Goal: Book appointment/travel/reservation

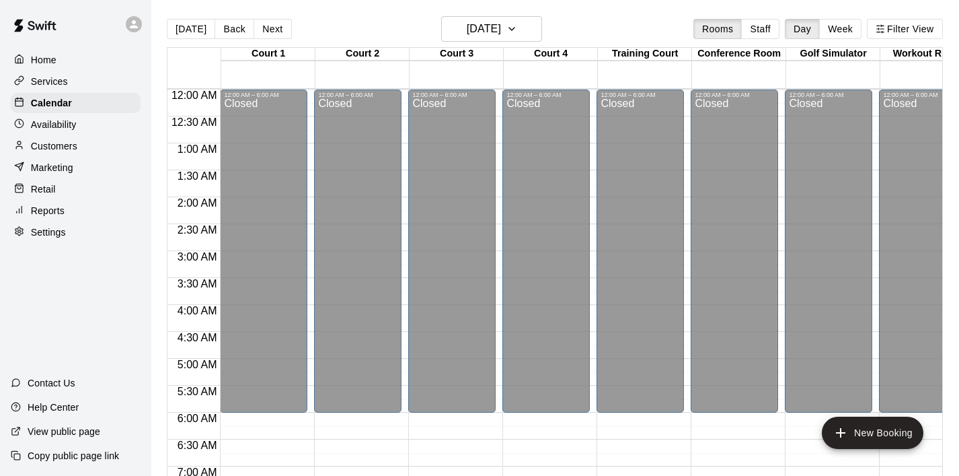
scroll to position [850, 0]
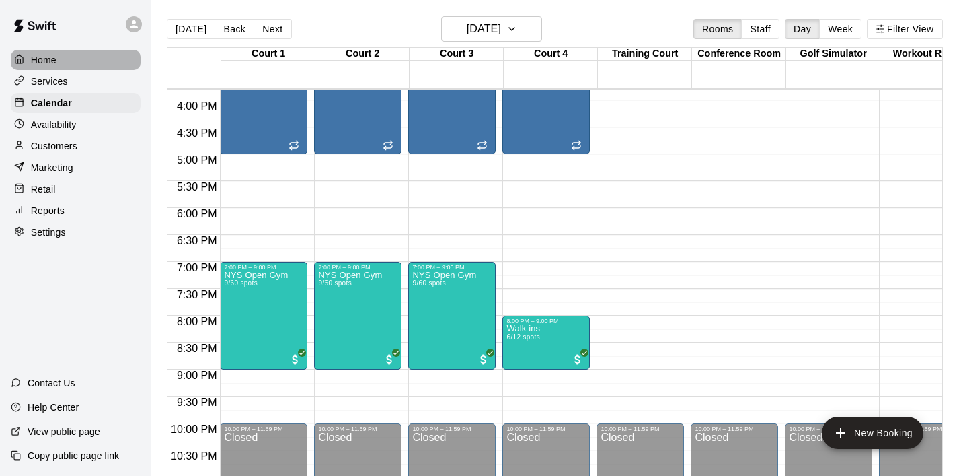
click at [48, 54] on p "Home" at bounding box center [44, 59] width 26 height 13
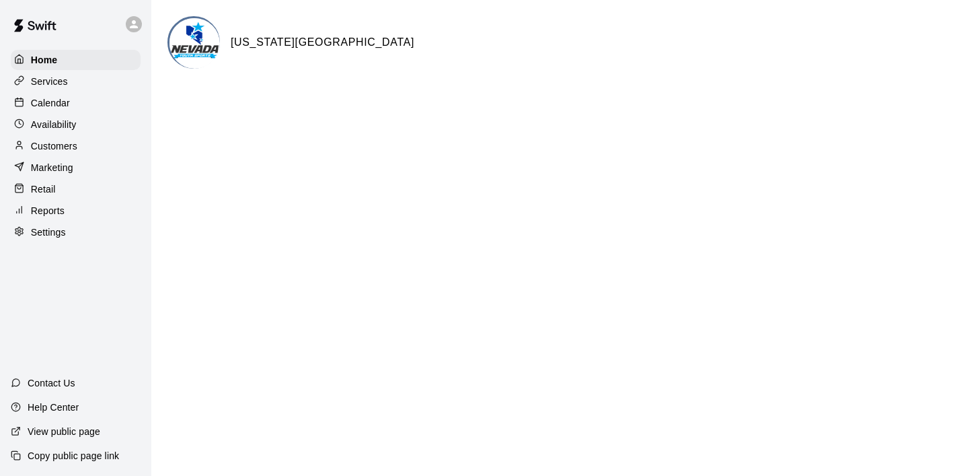
click at [48, 104] on p "Calendar" at bounding box center [50, 102] width 39 height 13
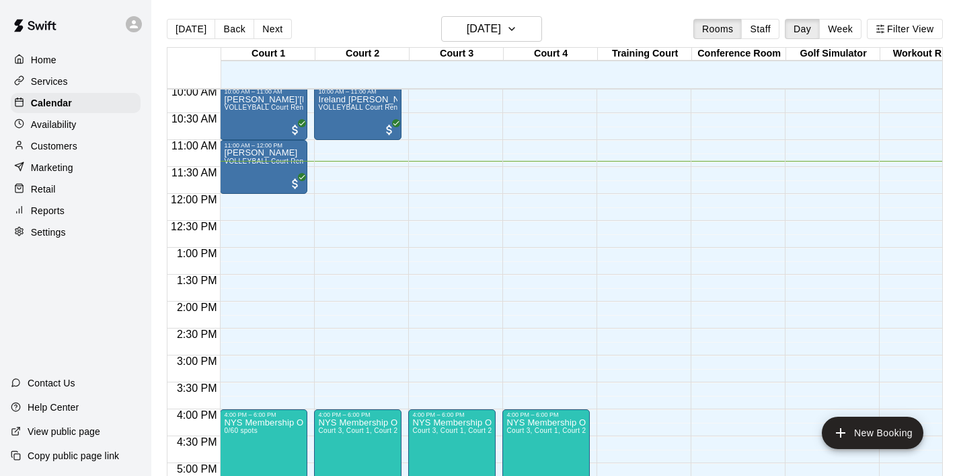
scroll to position [549, 0]
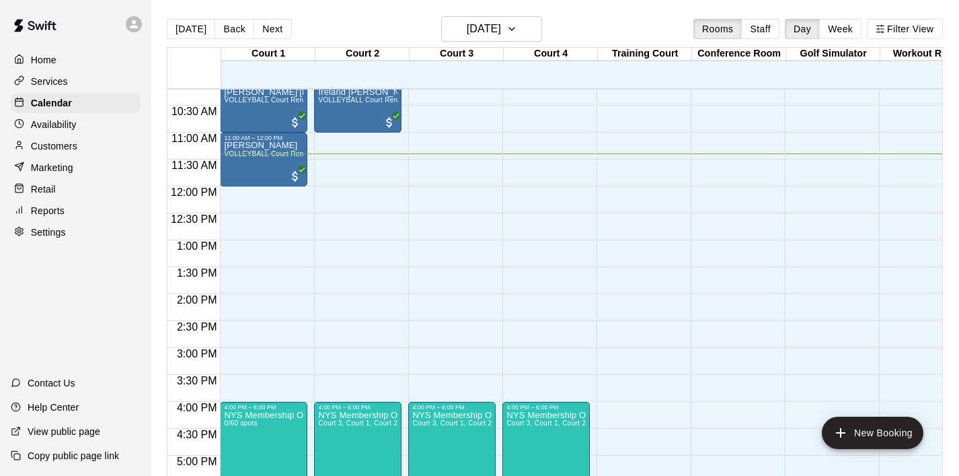
click at [58, 58] on div "Home" at bounding box center [76, 60] width 130 height 20
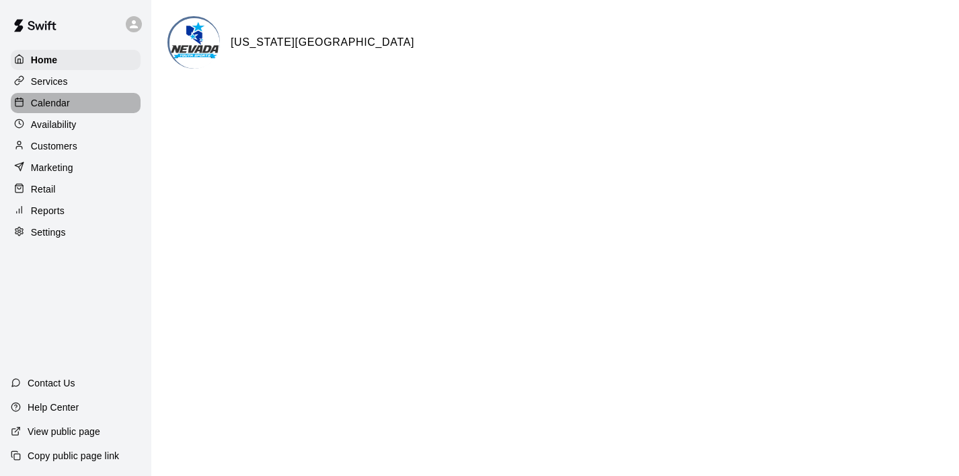
click at [67, 106] on p "Calendar" at bounding box center [50, 102] width 39 height 13
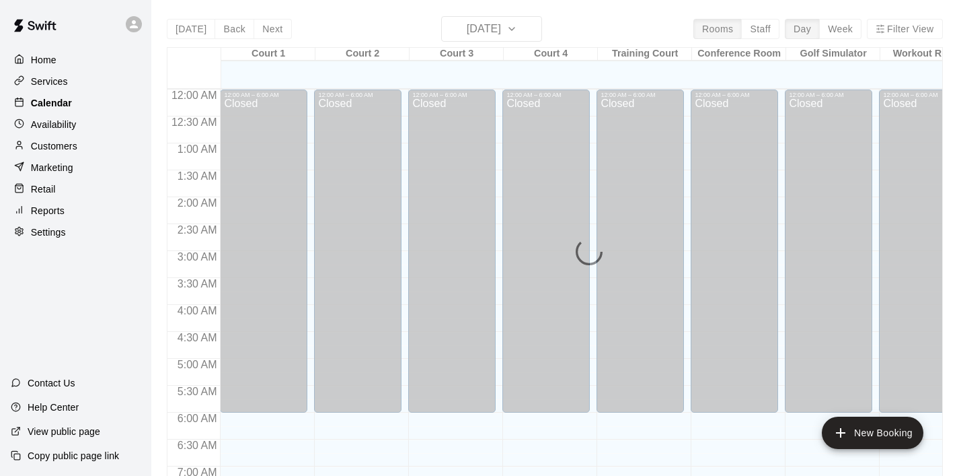
scroll to position [614, 0]
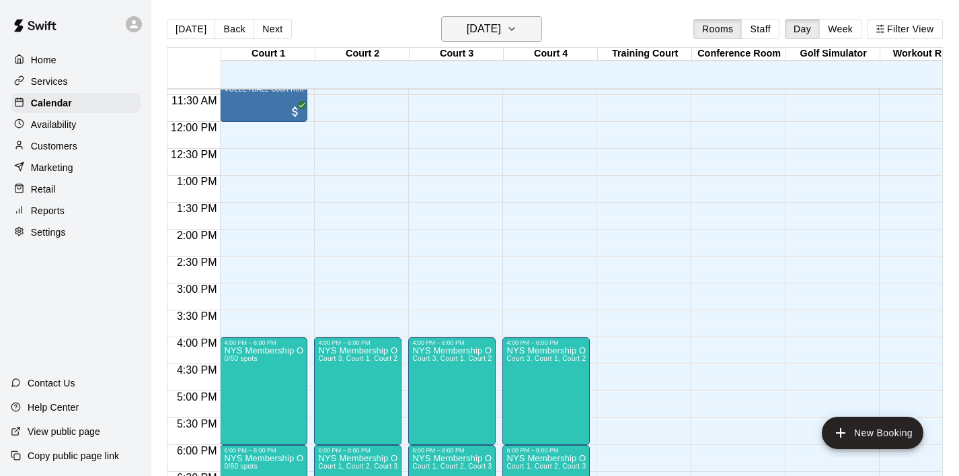
click at [515, 30] on icon "button" at bounding box center [511, 29] width 5 height 3
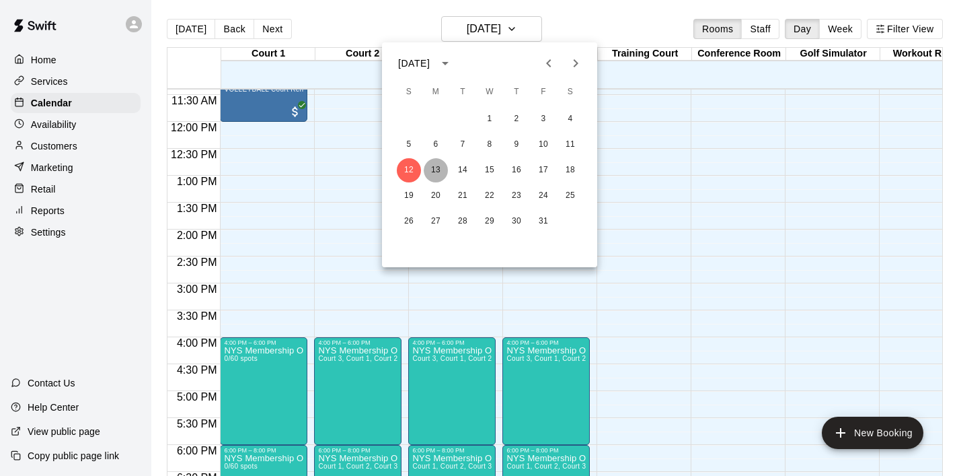
click at [434, 173] on button "13" at bounding box center [436, 170] width 24 height 24
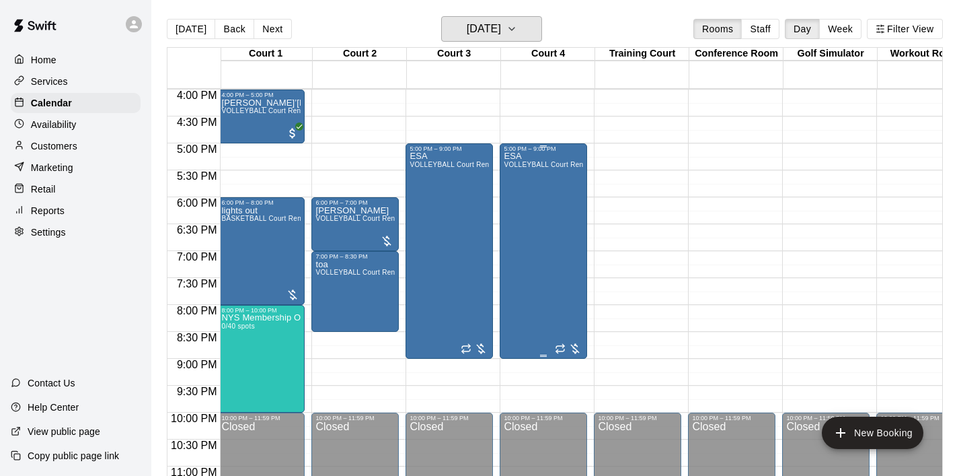
scroll to position [856, 3]
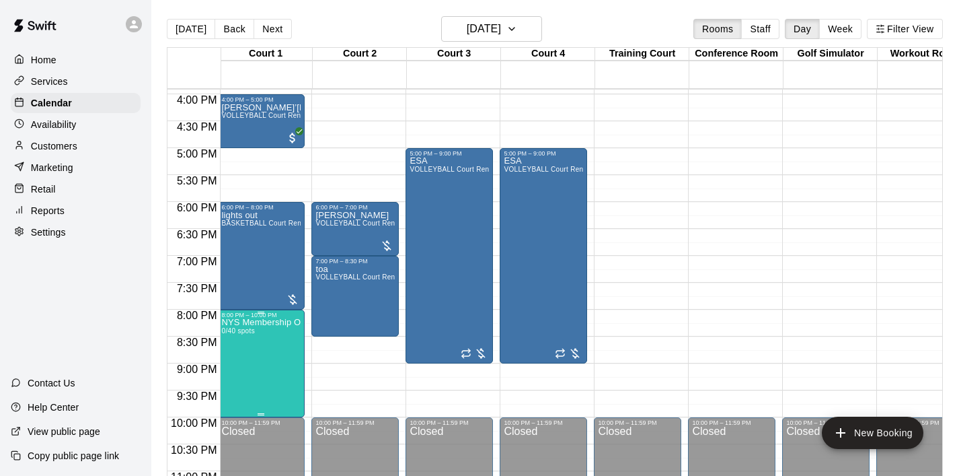
click at [236, 396] on icon "delete" at bounding box center [235, 397] width 9 height 12
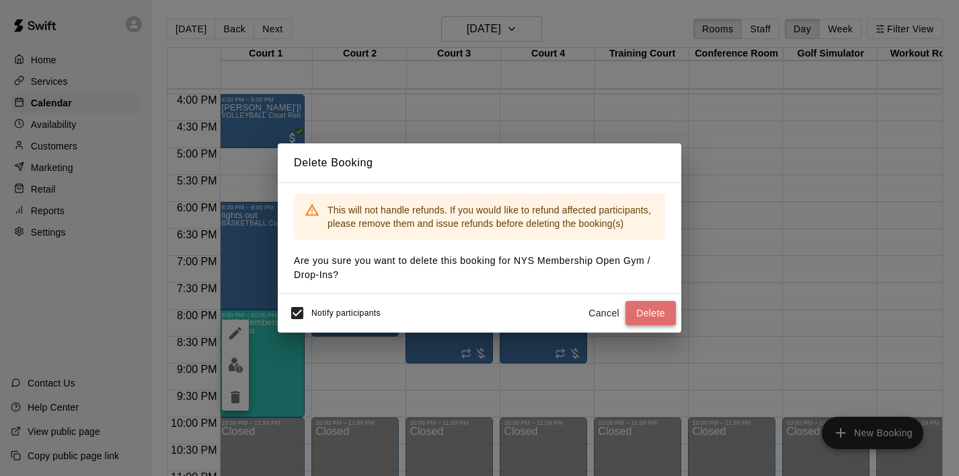
click at [665, 315] on button "Delete" at bounding box center [651, 313] width 50 height 25
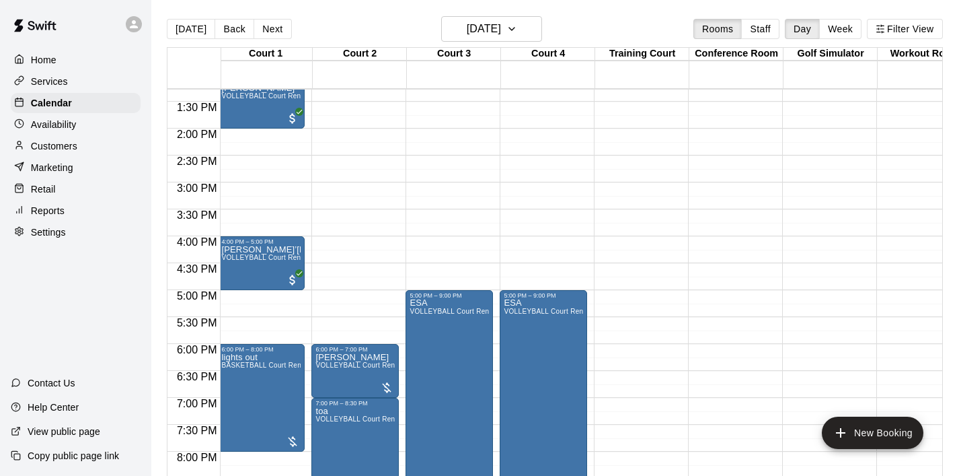
scroll to position [719, 3]
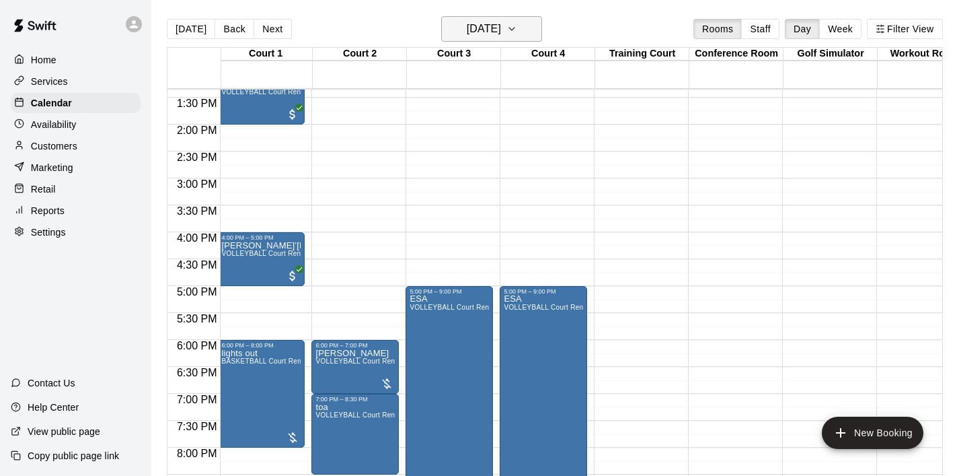
click at [537, 36] on button "[DATE]" at bounding box center [491, 29] width 101 height 26
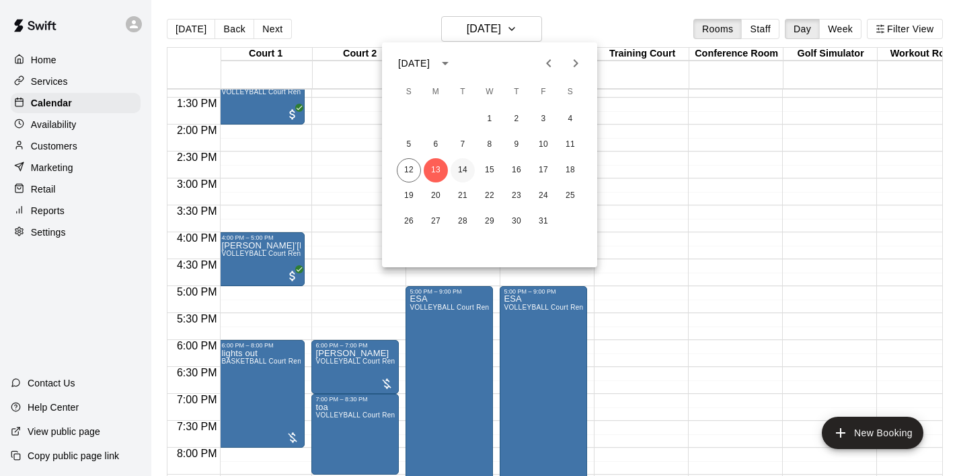
click at [469, 168] on button "14" at bounding box center [463, 170] width 24 height 24
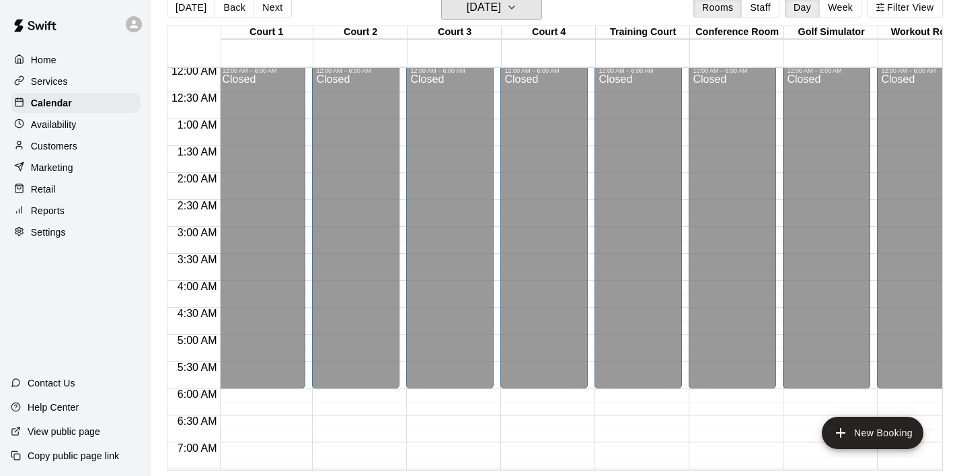
scroll to position [0, 2]
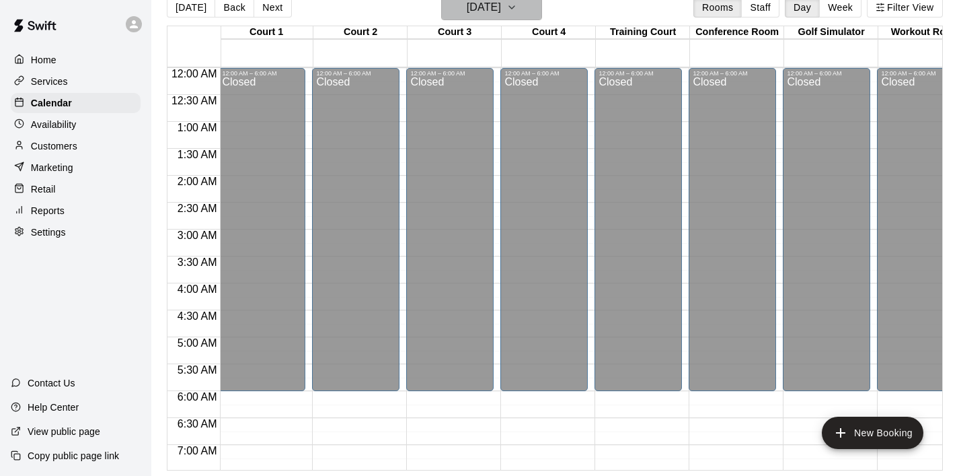
click at [517, 14] on icon "button" at bounding box center [512, 7] width 11 height 16
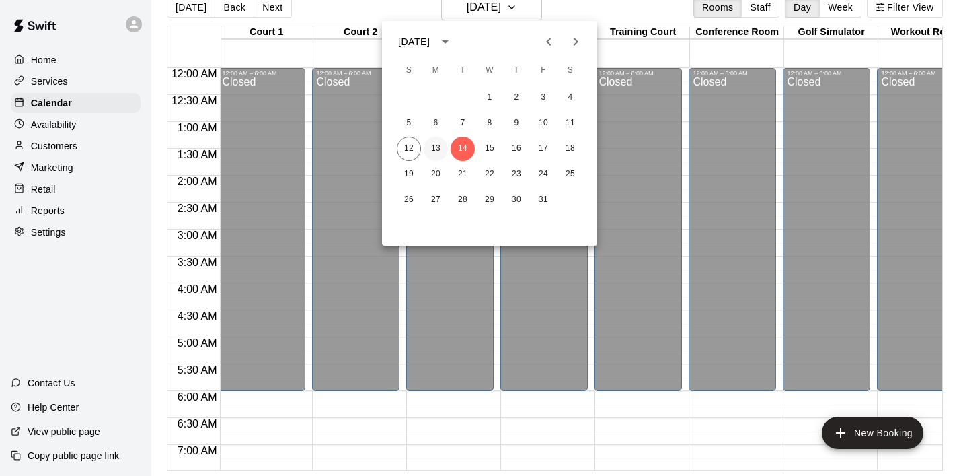
click at [434, 145] on button "13" at bounding box center [436, 149] width 24 height 24
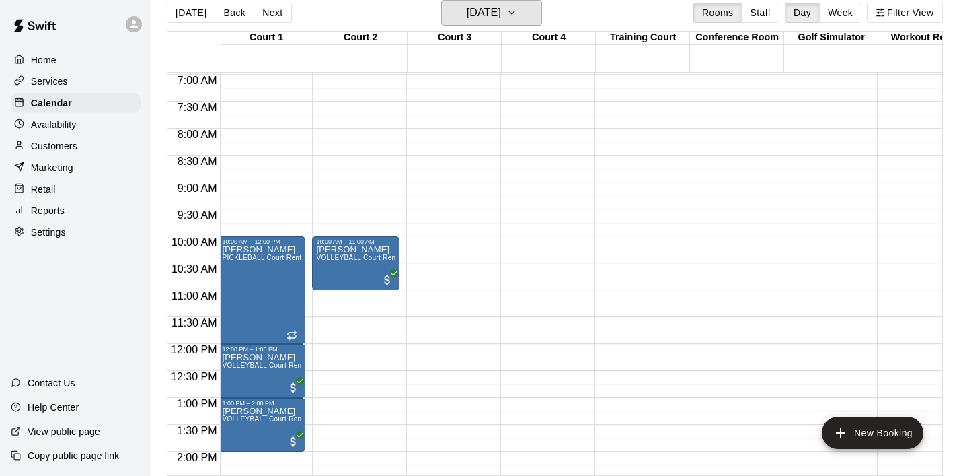
scroll to position [402, 2]
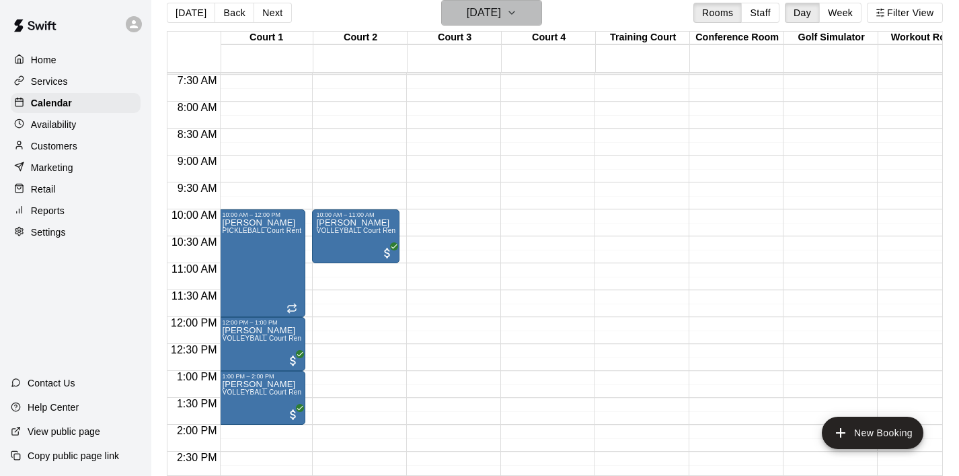
click at [517, 19] on icon "button" at bounding box center [512, 13] width 11 height 16
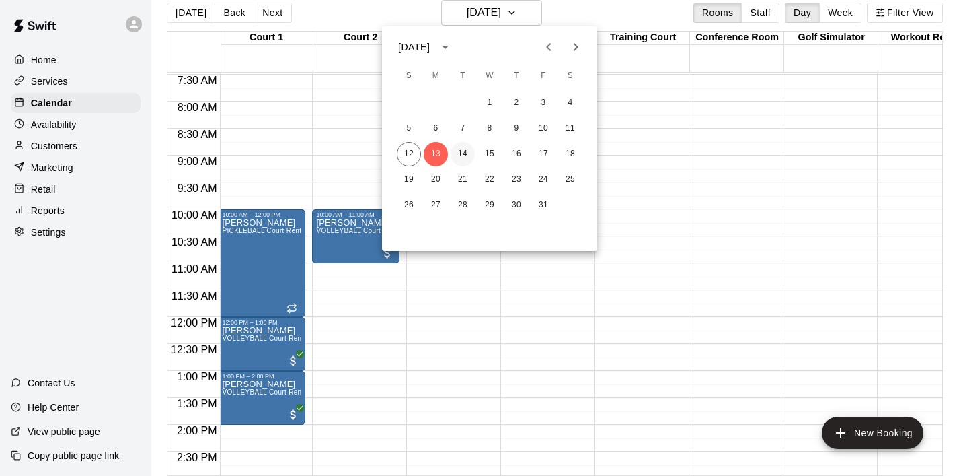
click at [462, 152] on button "14" at bounding box center [463, 154] width 24 height 24
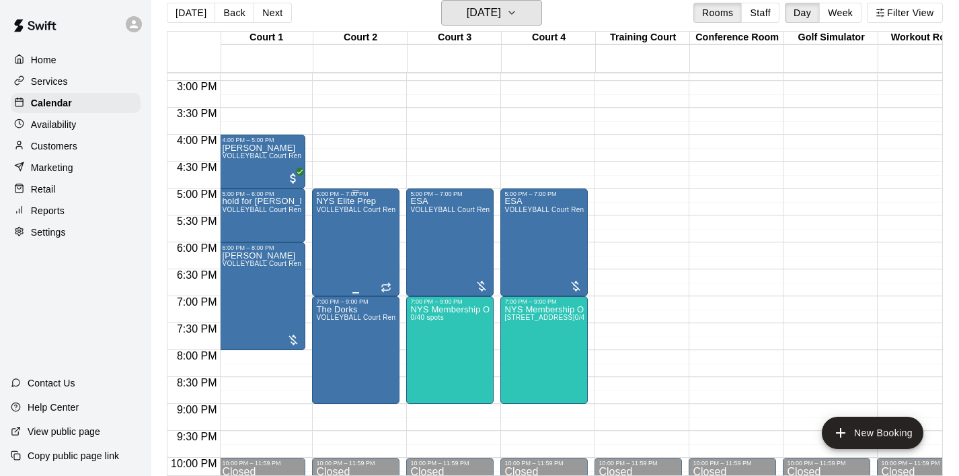
scroll to position [791, 2]
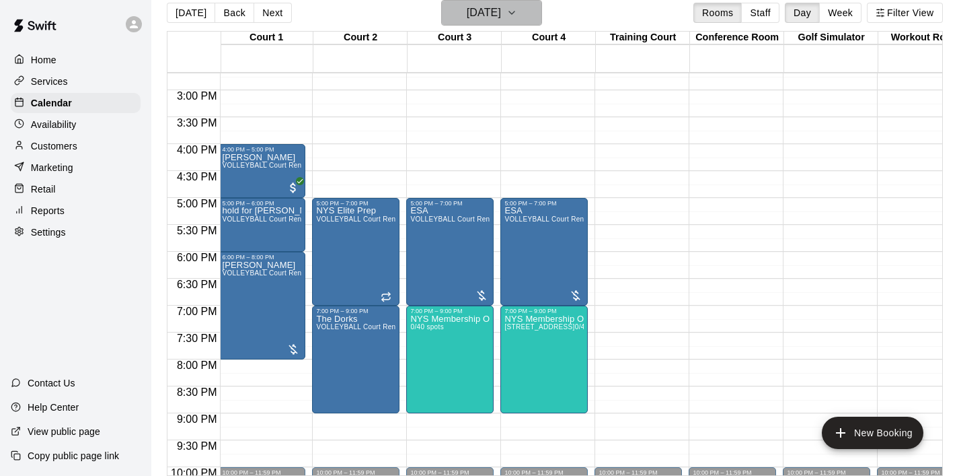
click at [517, 7] on icon "button" at bounding box center [512, 13] width 11 height 16
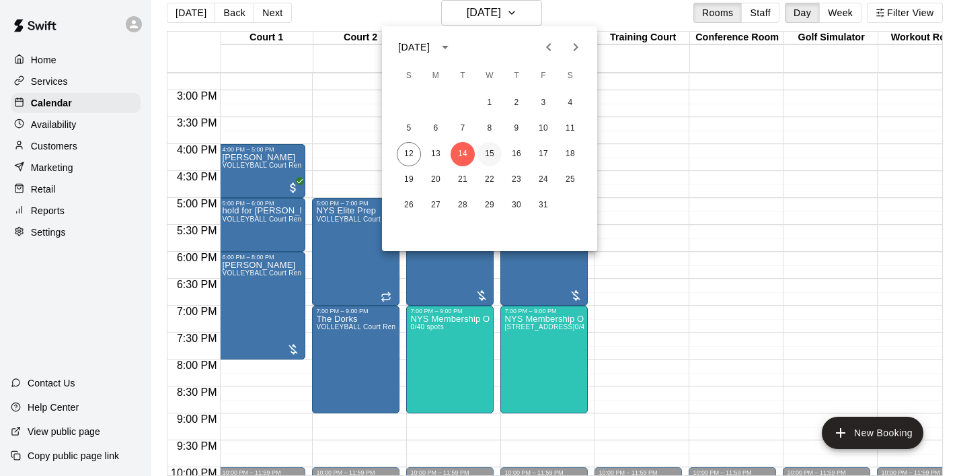
click at [487, 157] on button "15" at bounding box center [490, 154] width 24 height 24
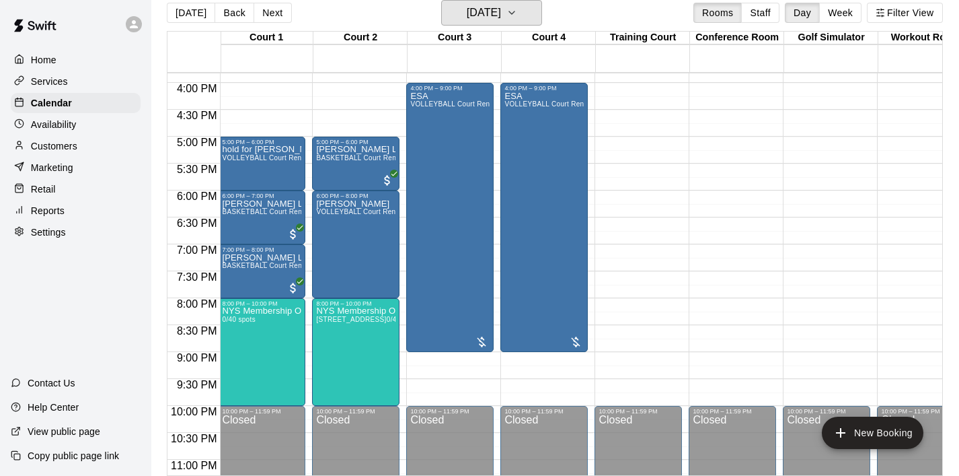
scroll to position [860, 2]
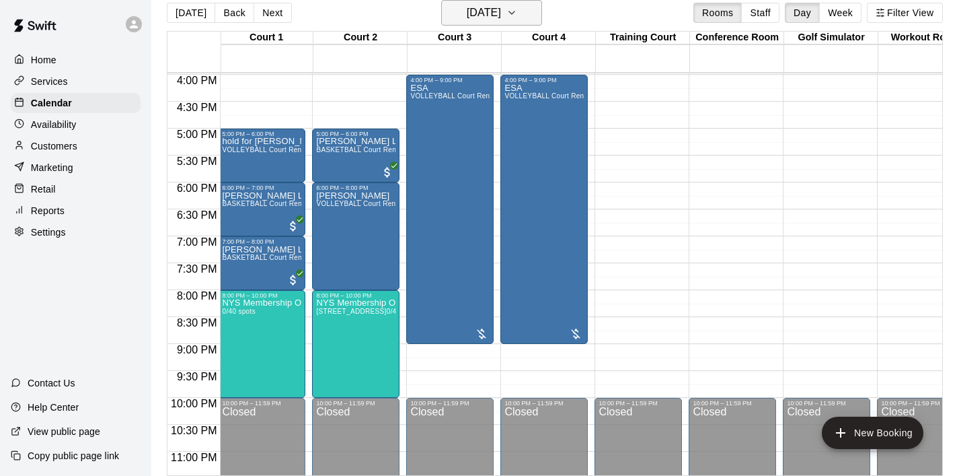
click at [517, 12] on icon "button" at bounding box center [512, 13] width 11 height 16
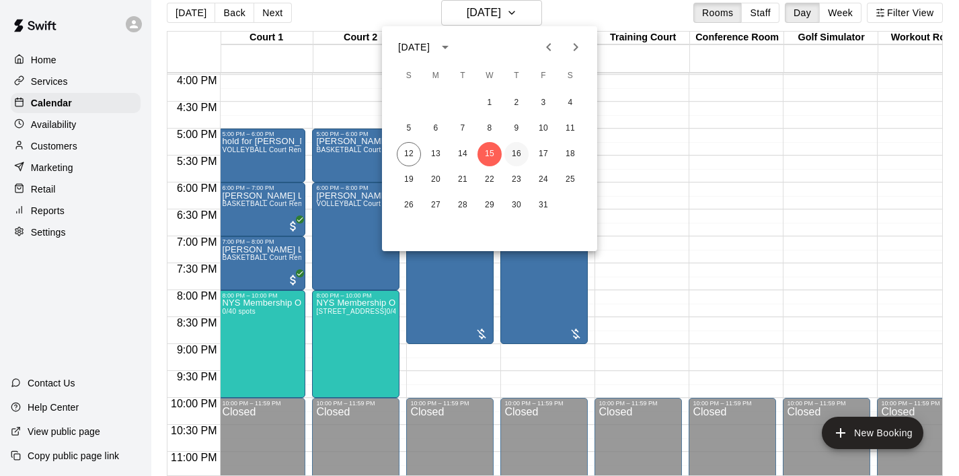
click at [519, 151] on button "16" at bounding box center [517, 154] width 24 height 24
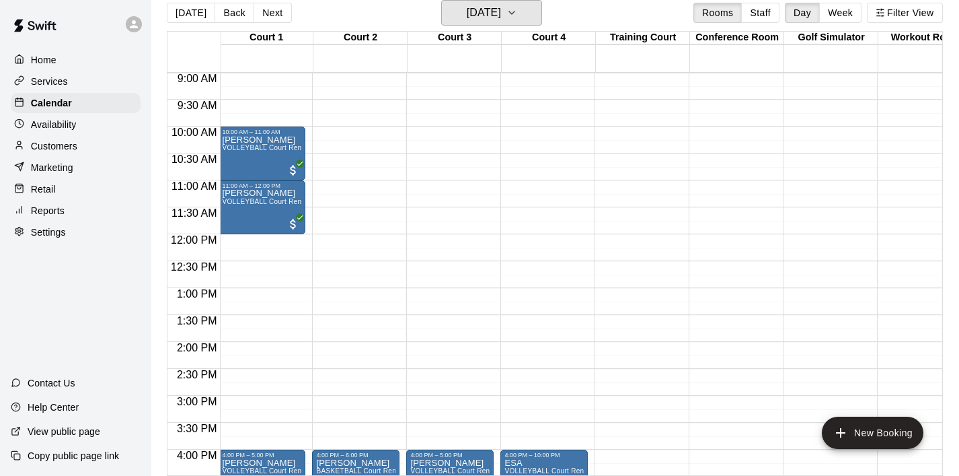
scroll to position [486, 2]
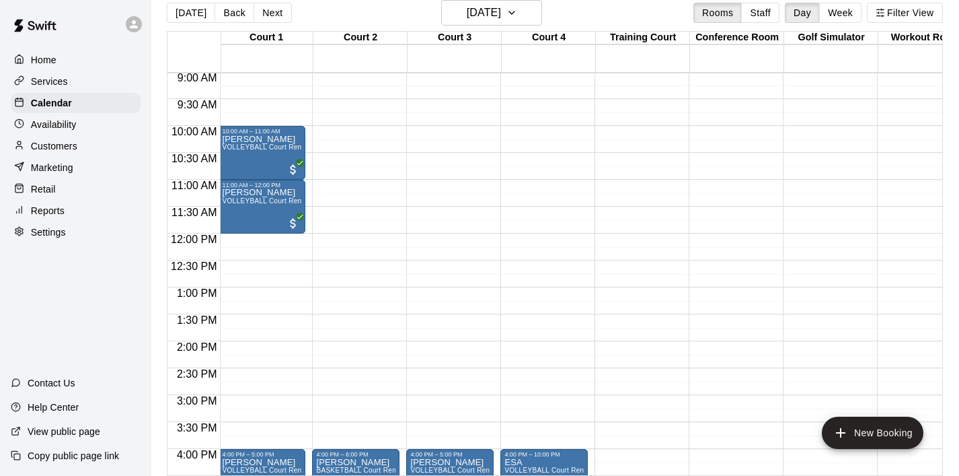
click at [348, 133] on div "12:00 AM – 6:00 AM Closed 4:00 PM – 6:00 PM [PERSON_NAME] BASKETBALL Court Rent…" at bounding box center [355, 234] width 87 height 1292
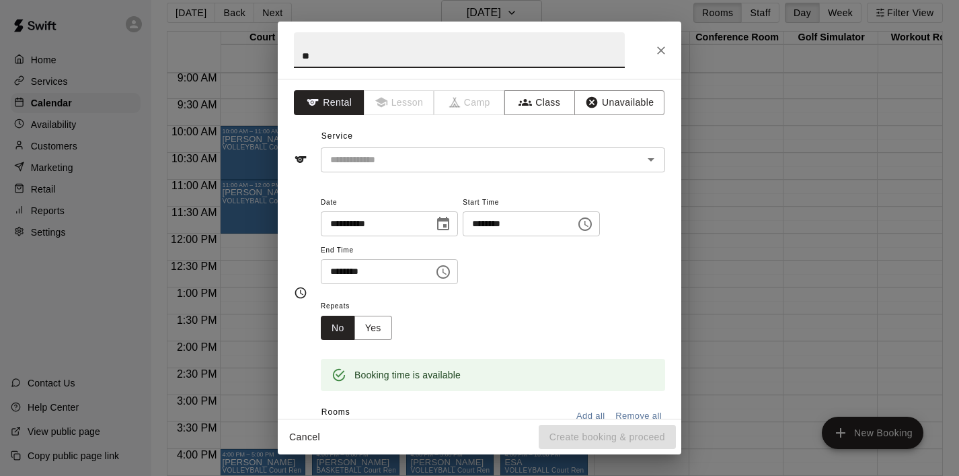
type input "*"
type input "**********"
click at [350, 164] on input "text" at bounding box center [473, 159] width 297 height 17
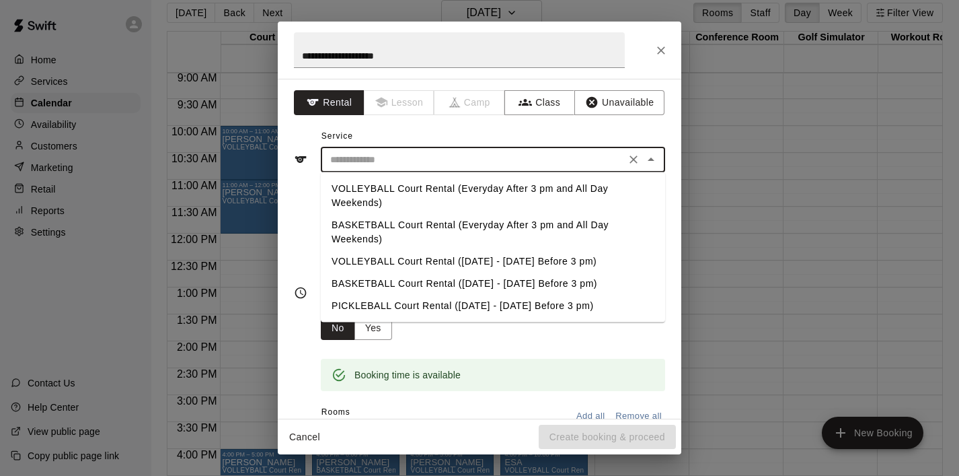
click at [360, 301] on li "PICKLEBALL Court Rental ([DATE] - [DATE] Before 3 pm)" at bounding box center [493, 306] width 344 height 22
type input "**********"
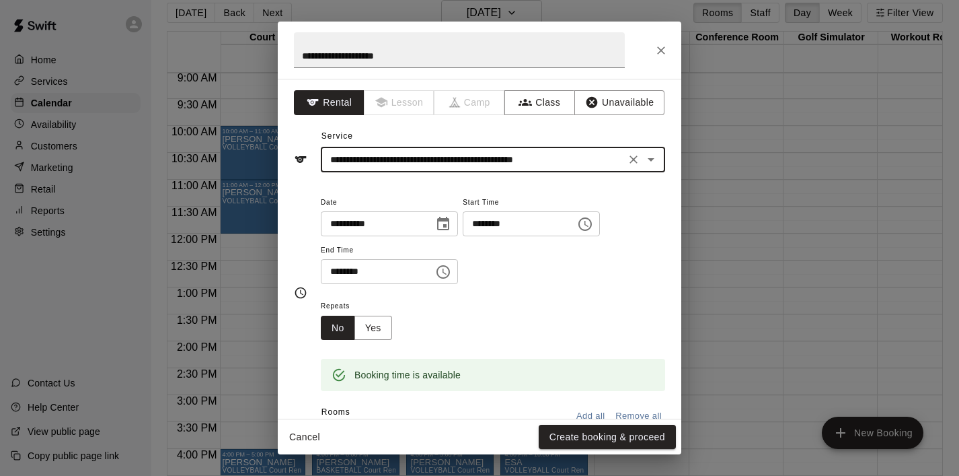
click at [444, 274] on icon "Choose time, selected time is 10:30 AM" at bounding box center [443, 272] width 16 height 16
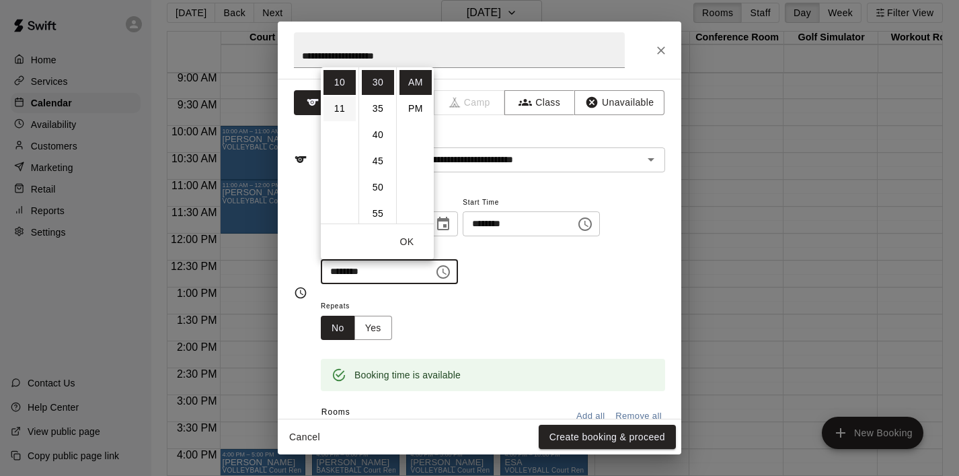
scroll to position [0, 0]
click at [338, 84] on ul "12 01 02 03 04 05 06 07 08 09 10 11" at bounding box center [340, 145] width 38 height 156
click at [414, 106] on li "PM" at bounding box center [416, 108] width 32 height 25
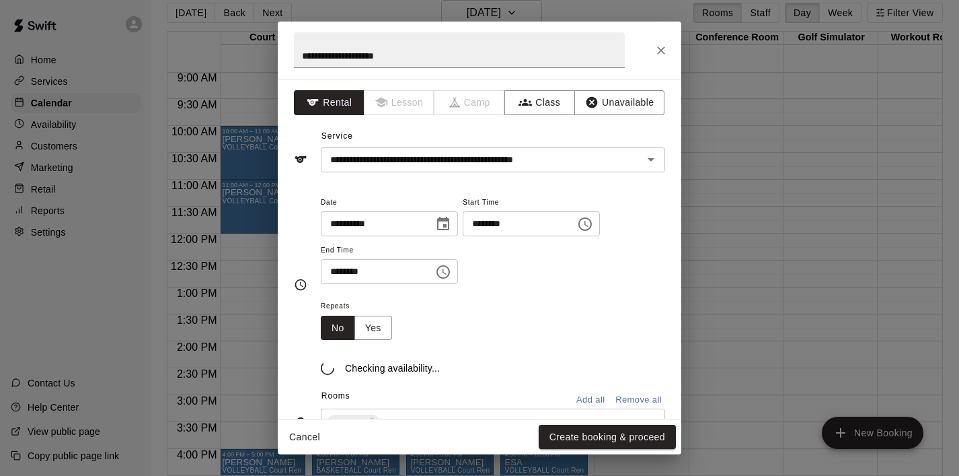
scroll to position [154, 0]
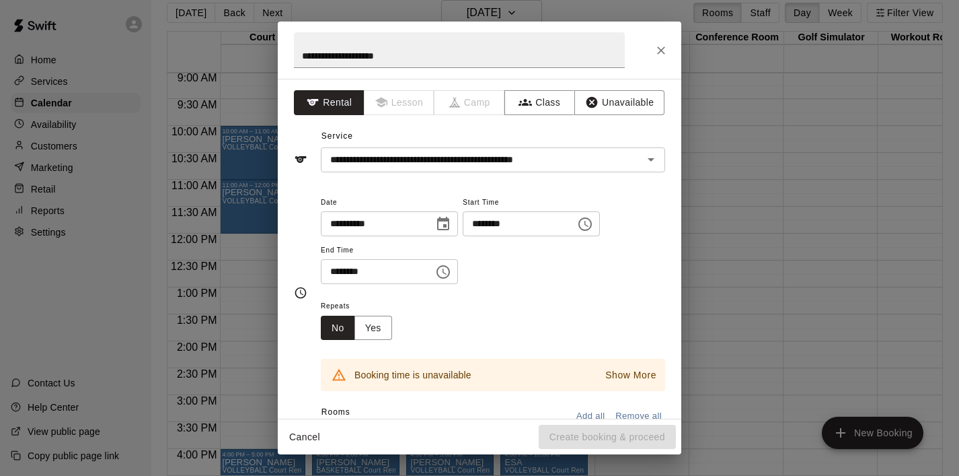
click at [451, 270] on icon "Choose time, selected time is 10:30 PM" at bounding box center [443, 272] width 16 height 16
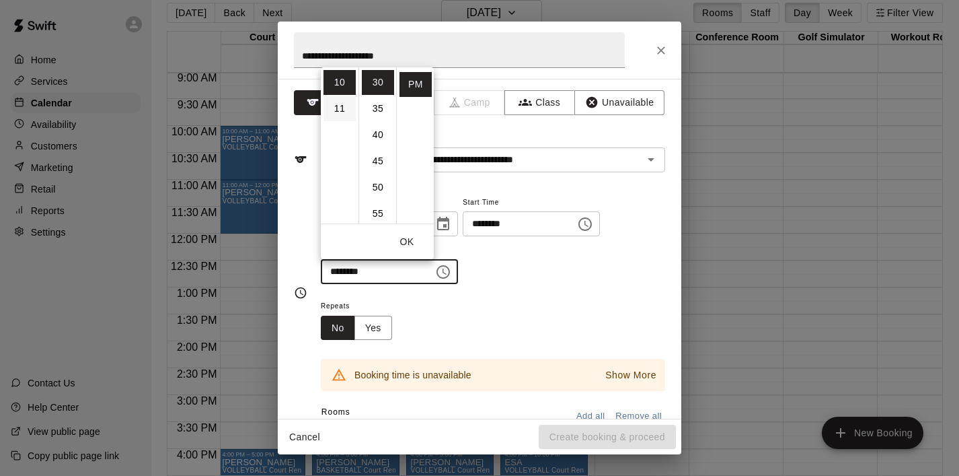
scroll to position [0, 0]
click at [336, 85] on li "12" at bounding box center [340, 82] width 32 height 25
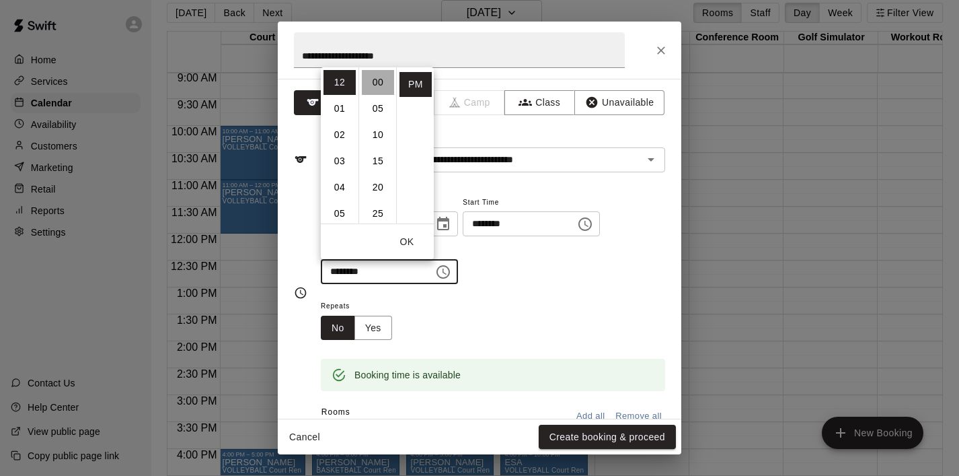
click at [377, 81] on li "00" at bounding box center [378, 82] width 32 height 25
type input "********"
click at [411, 235] on button "OK" at bounding box center [407, 241] width 43 height 25
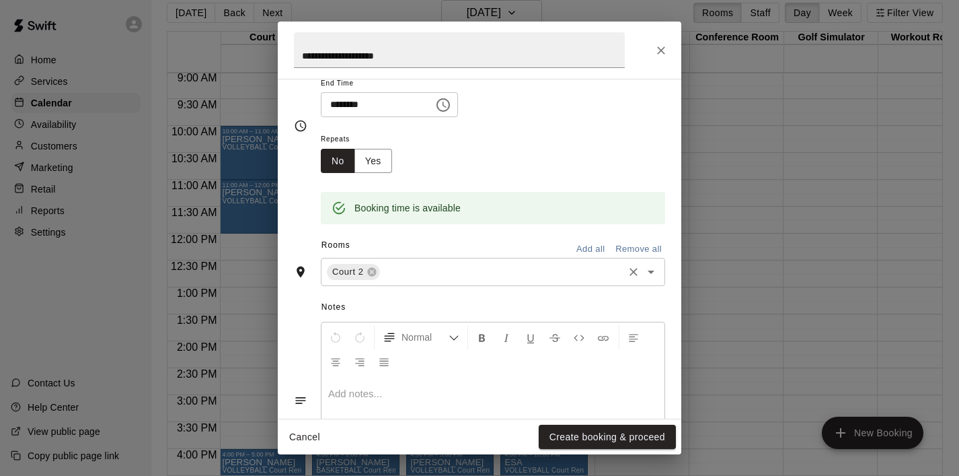
scroll to position [168, 0]
click at [647, 279] on icon "Open" at bounding box center [651, 271] width 16 height 16
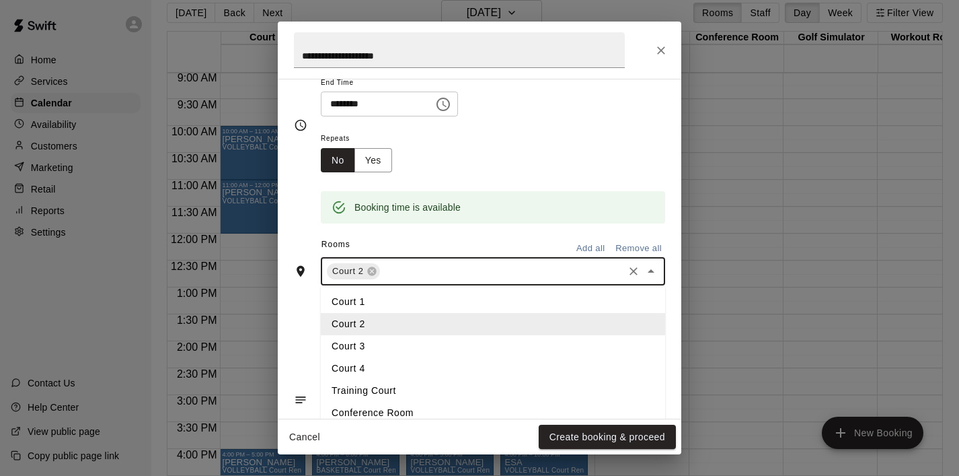
click at [520, 339] on li "Court 3" at bounding box center [493, 346] width 344 height 22
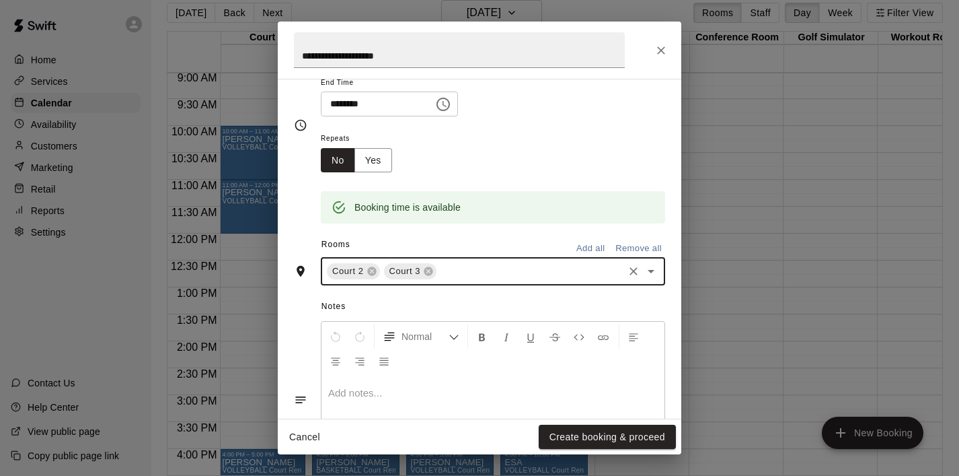
click at [653, 268] on icon "Open" at bounding box center [651, 271] width 16 height 16
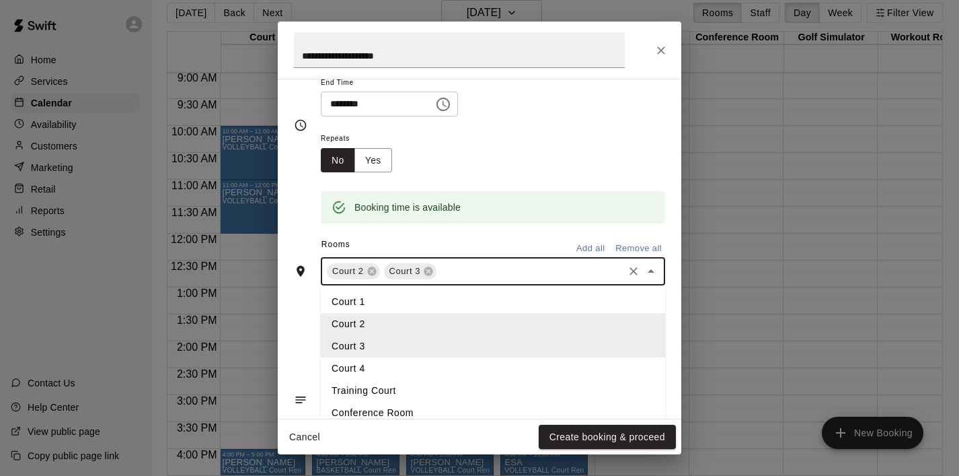
click at [529, 365] on li "Court 4" at bounding box center [493, 368] width 344 height 22
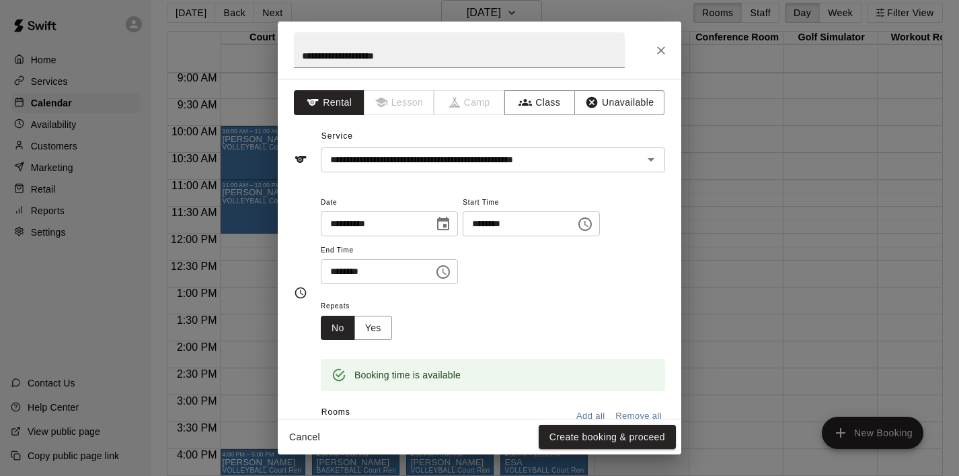
scroll to position [45, 0]
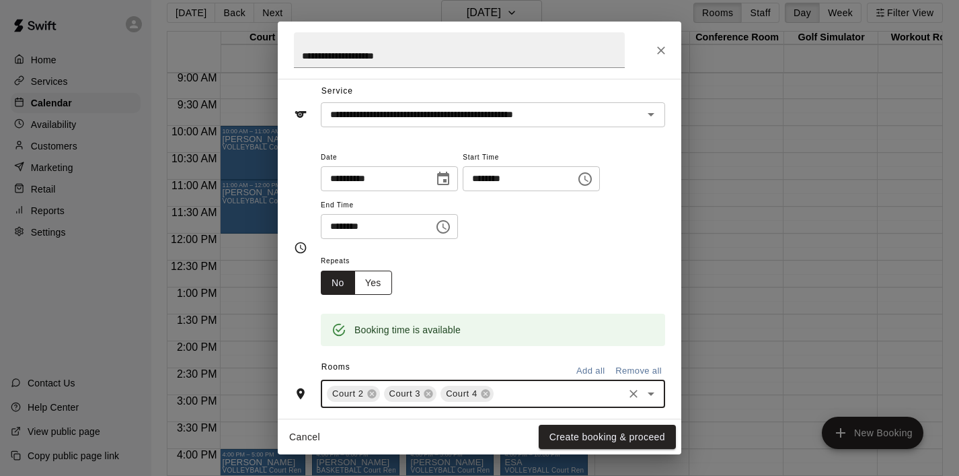
click at [370, 283] on button "Yes" at bounding box center [374, 282] width 38 height 25
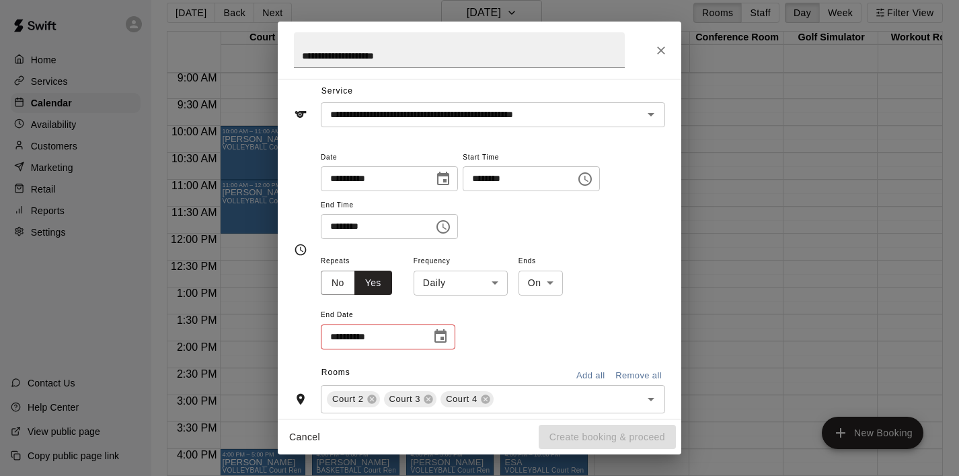
click at [435, 343] on icon "Choose date" at bounding box center [441, 336] width 16 height 16
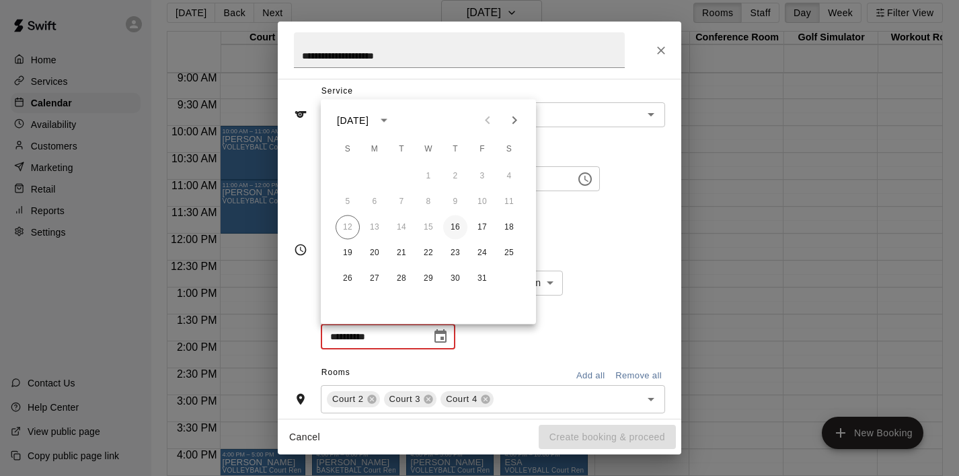
click at [458, 225] on button "16" at bounding box center [455, 227] width 24 height 24
type input "**********"
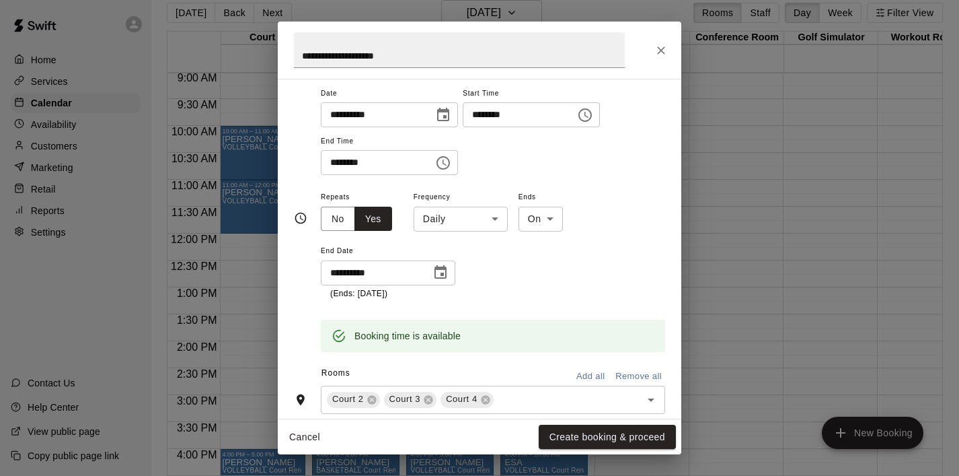
scroll to position [109, 0]
click at [377, 222] on button "Yes" at bounding box center [374, 219] width 38 height 25
click at [474, 219] on body "Home Services Calendar Availability Customers Marketing Retail Reports Settings…" at bounding box center [479, 232] width 959 height 497
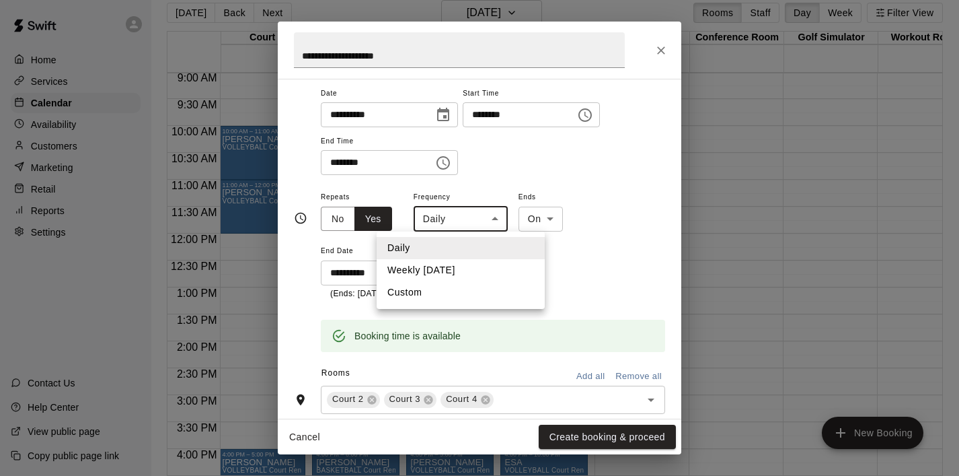
click at [455, 274] on li "Weekly [DATE]" at bounding box center [461, 270] width 168 height 22
type input "******"
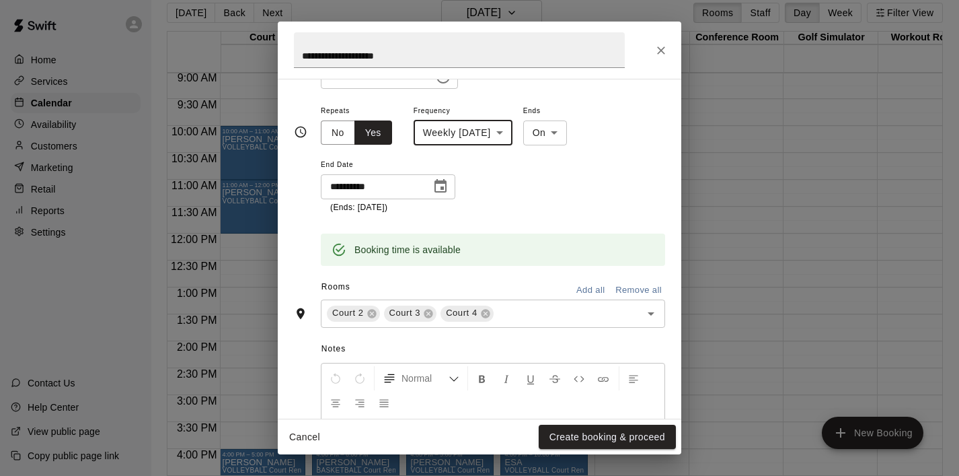
scroll to position [200, 0]
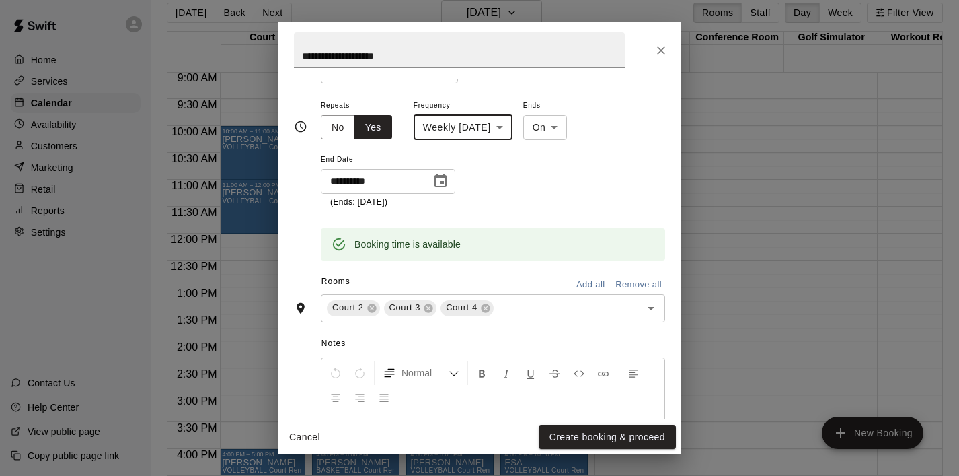
click at [441, 177] on icon "Choose date, selected date is Oct 16, 2025" at bounding box center [441, 180] width 12 height 13
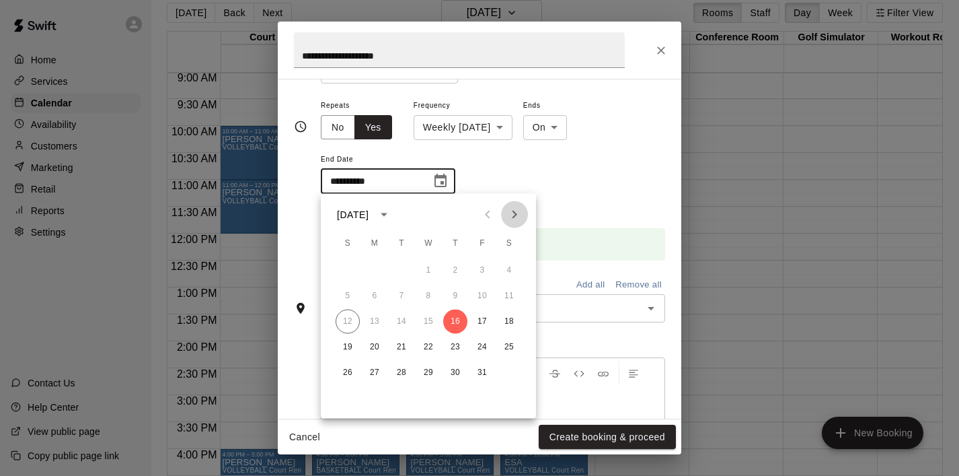
click at [520, 208] on icon "Next month" at bounding box center [515, 215] width 16 height 16
click at [452, 345] on button "20" at bounding box center [455, 347] width 24 height 24
type input "**********"
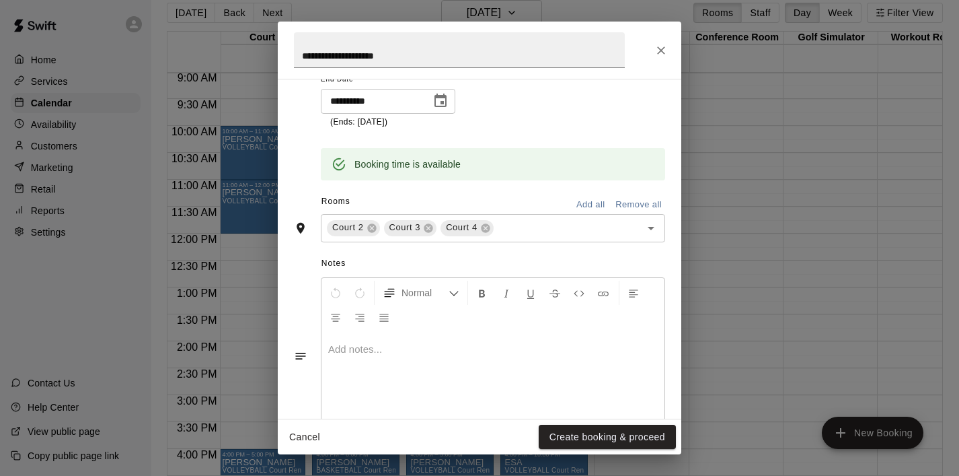
scroll to position [286, 0]
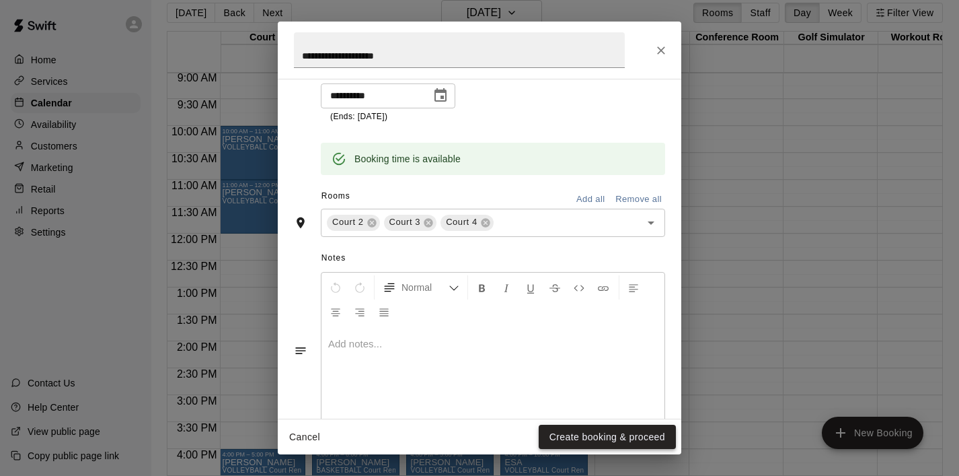
click at [588, 435] on button "Create booking & proceed" at bounding box center [607, 437] width 137 height 25
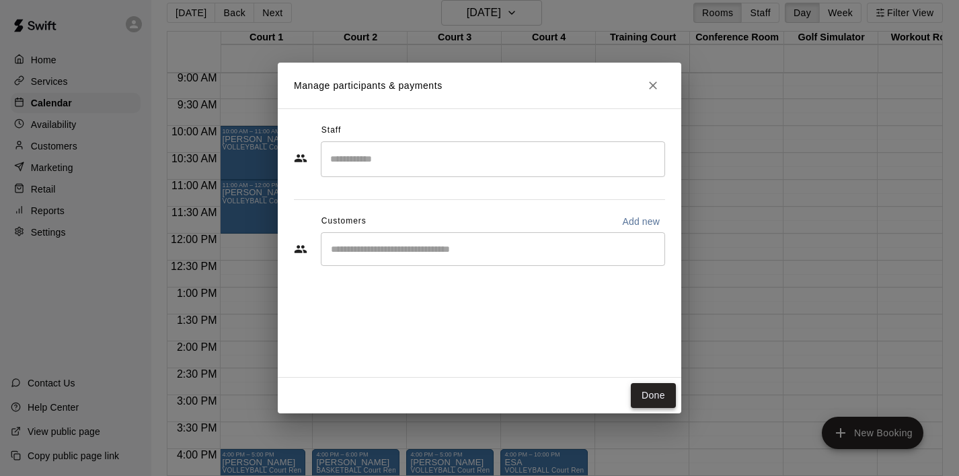
click at [663, 393] on button "Done" at bounding box center [653, 395] width 45 height 25
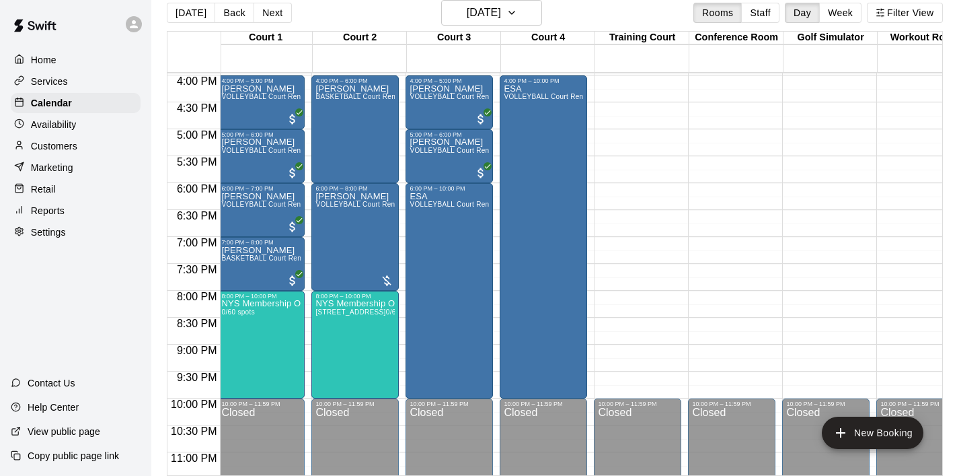
scroll to position [860, 3]
click at [517, 15] on icon "button" at bounding box center [512, 13] width 11 height 16
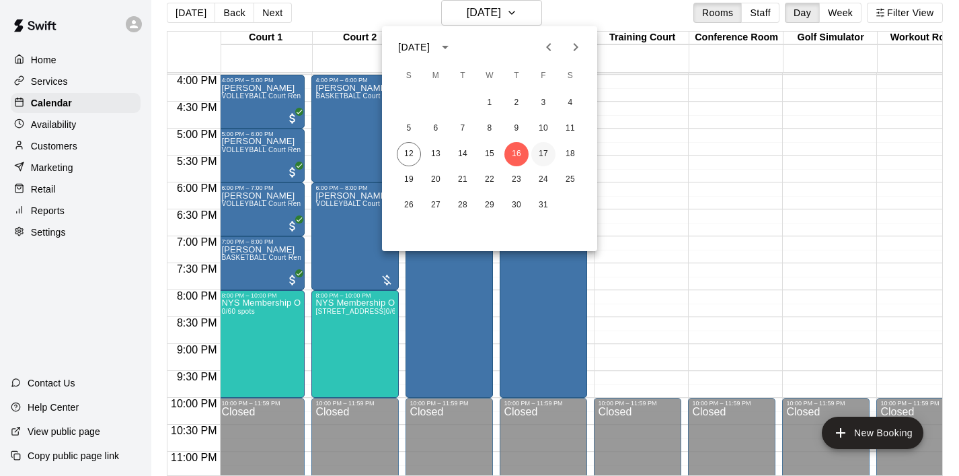
click at [548, 161] on button "17" at bounding box center [543, 154] width 24 height 24
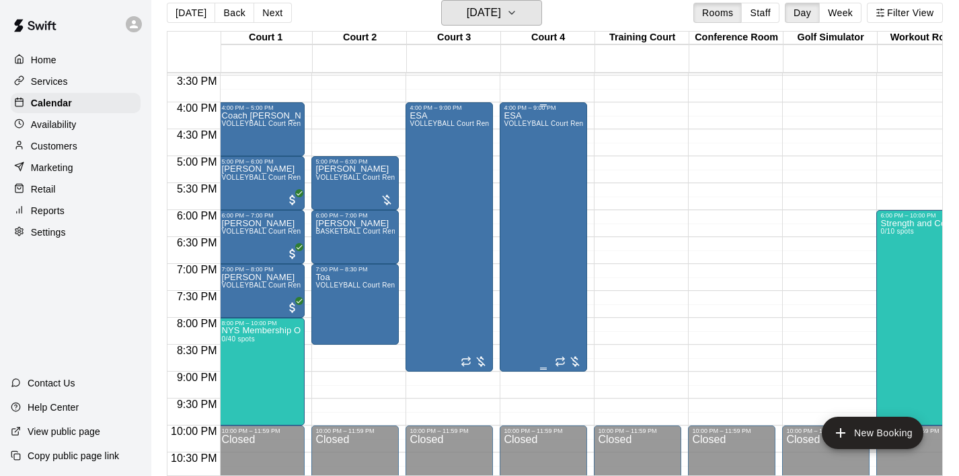
scroll to position [834, 3]
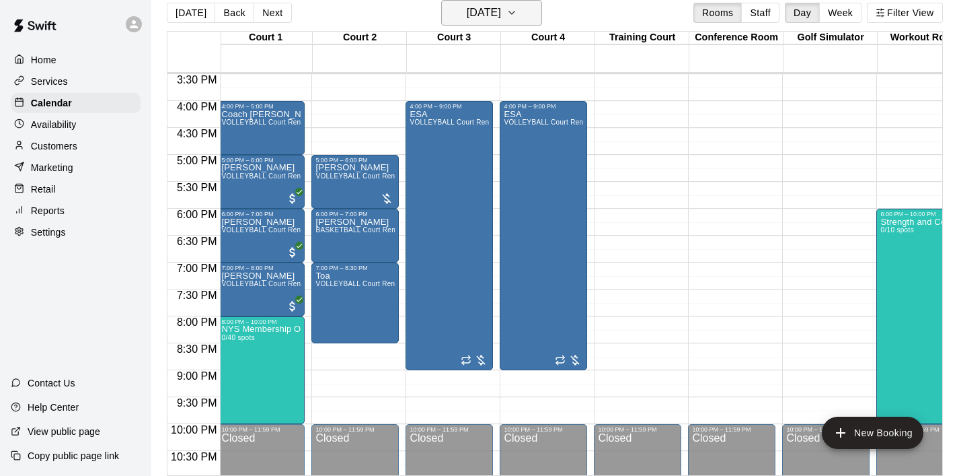
click at [517, 20] on icon "button" at bounding box center [512, 13] width 11 height 16
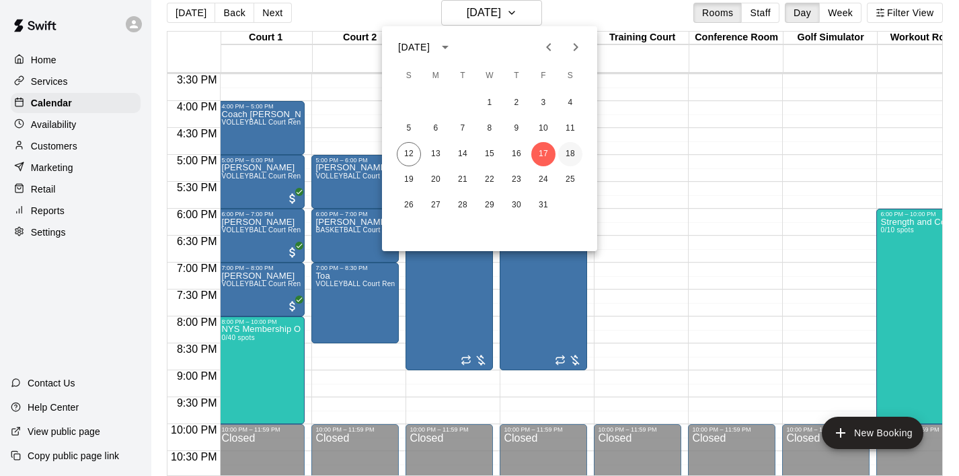
click at [568, 157] on button "18" at bounding box center [570, 154] width 24 height 24
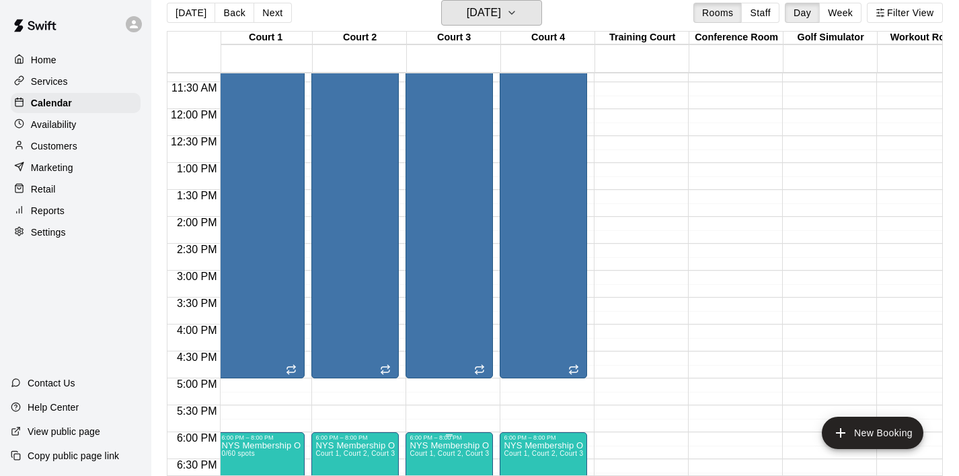
scroll to position [611, 3]
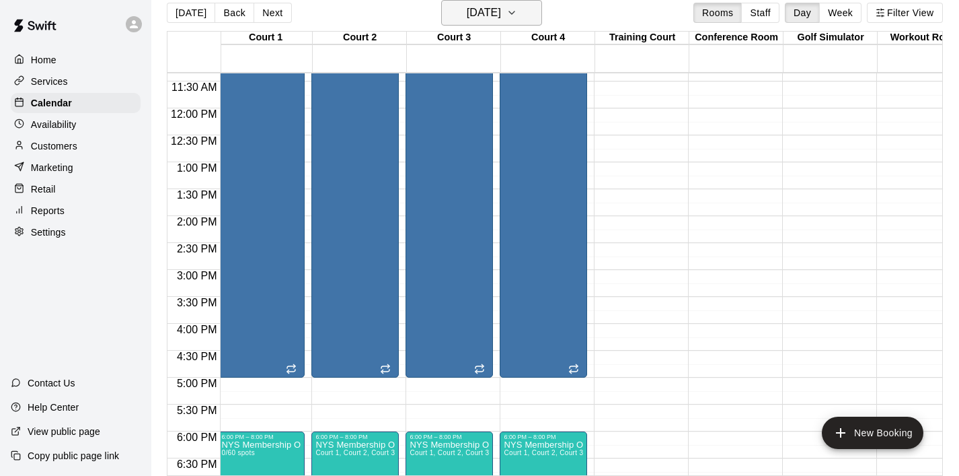
click at [517, 6] on icon "button" at bounding box center [512, 13] width 11 height 16
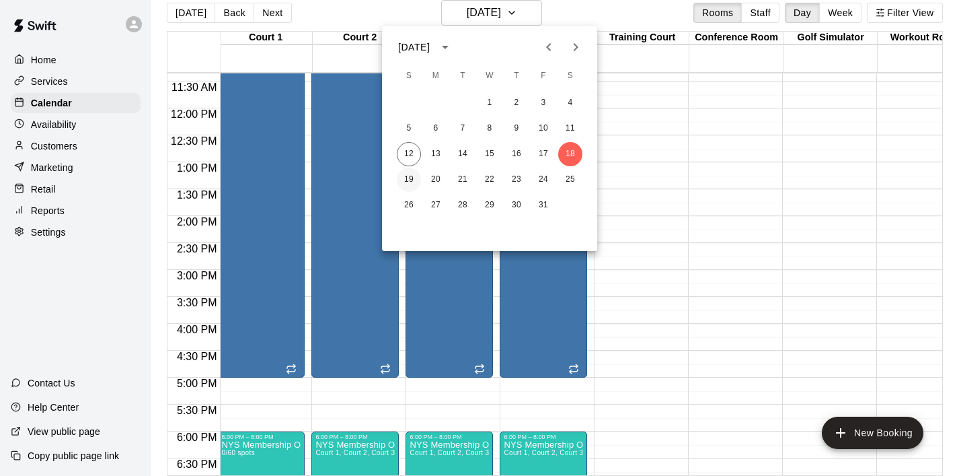
click at [410, 172] on button "19" at bounding box center [409, 180] width 24 height 24
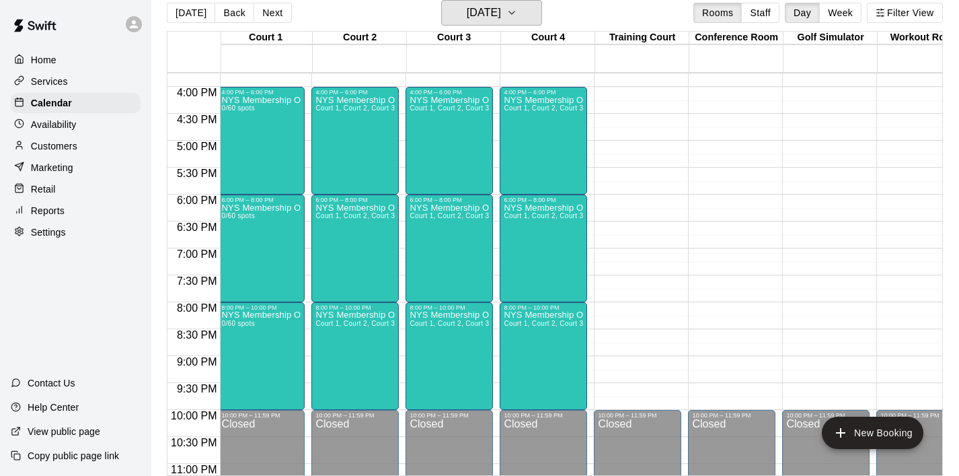
scroll to position [852, 3]
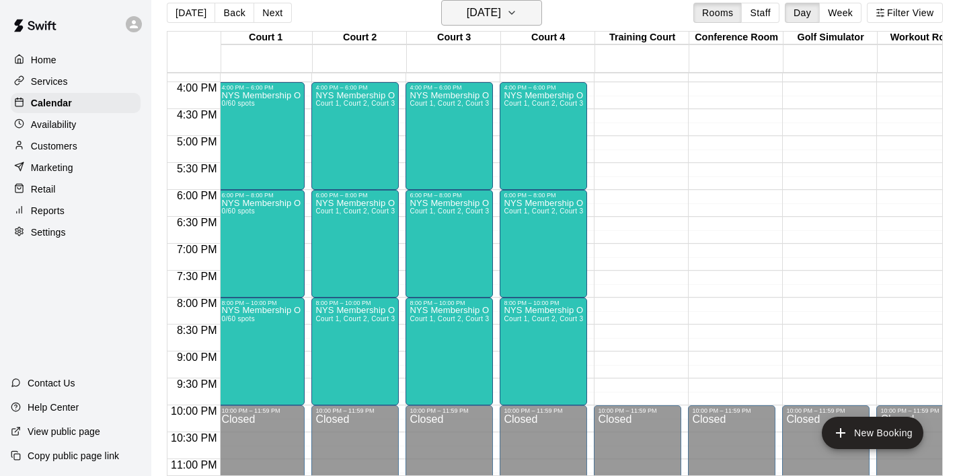
click at [517, 9] on icon "button" at bounding box center [512, 13] width 11 height 16
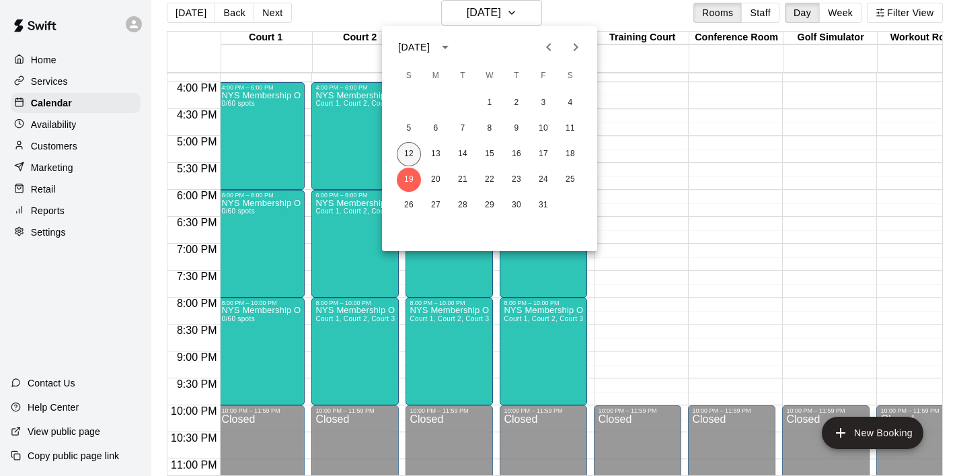
click at [406, 151] on button "12" at bounding box center [409, 154] width 24 height 24
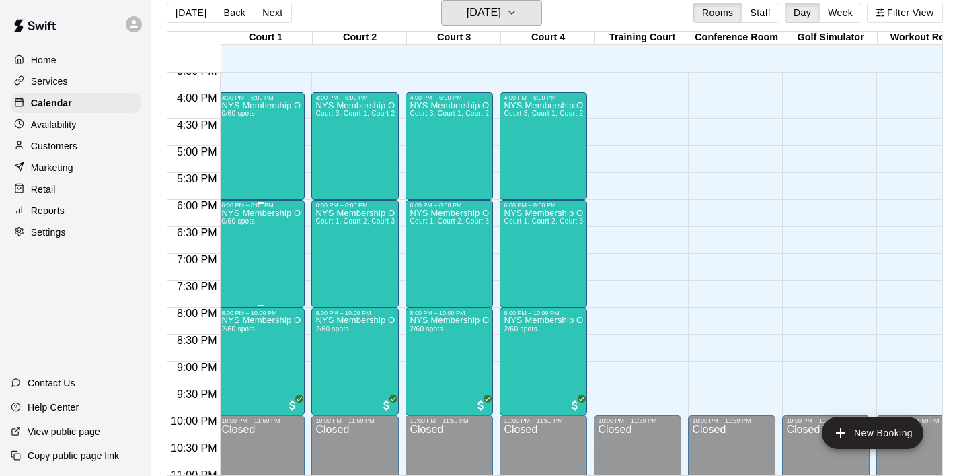
scroll to position [846, 3]
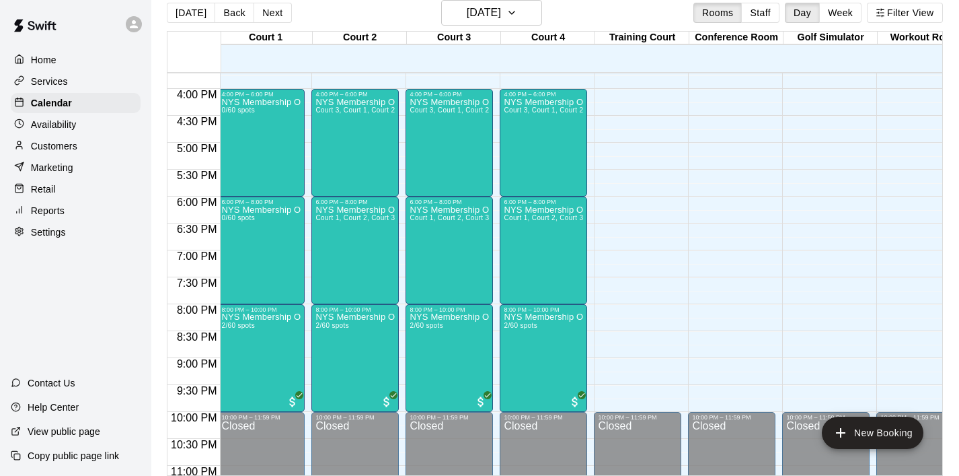
click at [45, 56] on p "Home" at bounding box center [44, 59] width 26 height 13
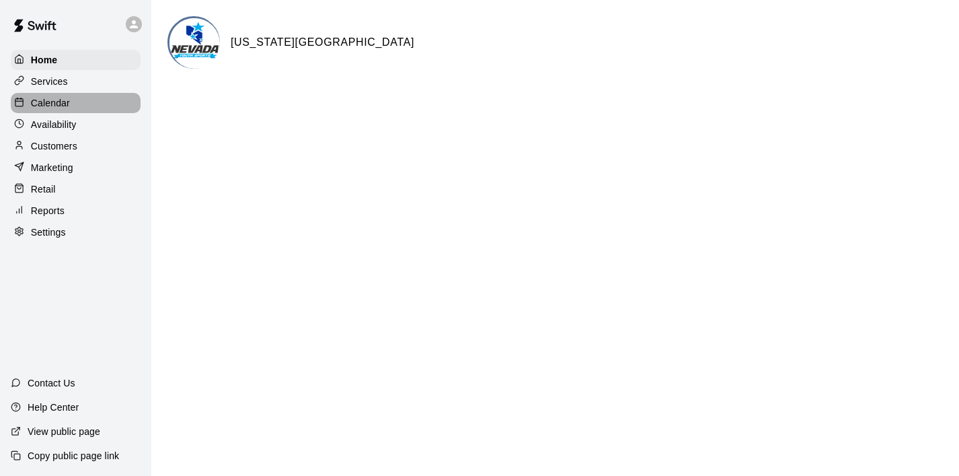
click at [81, 102] on div "Calendar" at bounding box center [76, 103] width 130 height 20
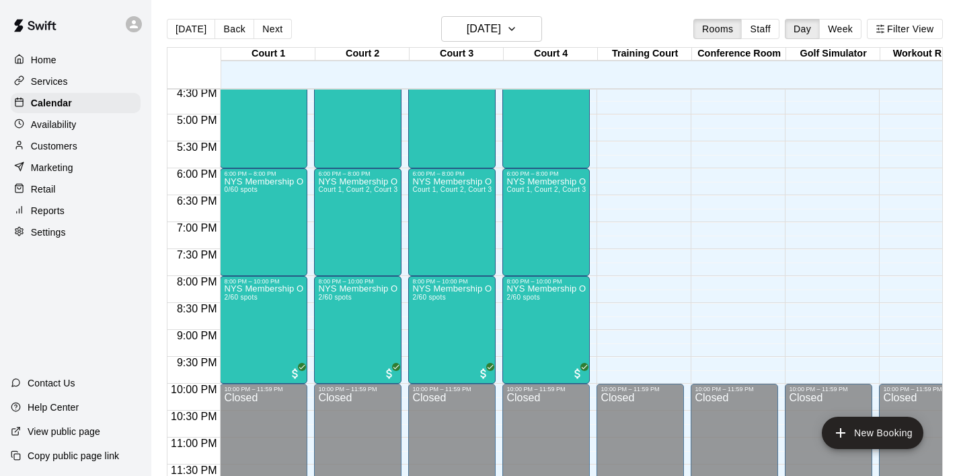
scroll to position [22, 0]
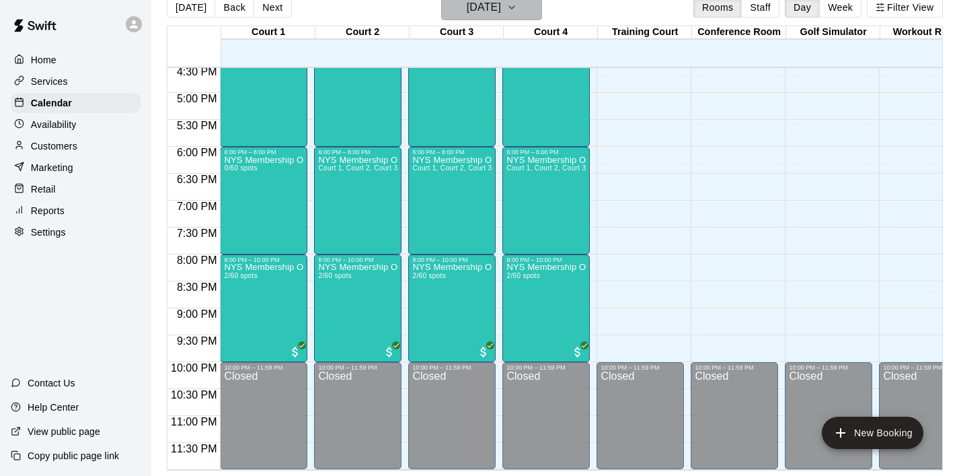
click at [517, 13] on icon "button" at bounding box center [512, 7] width 11 height 16
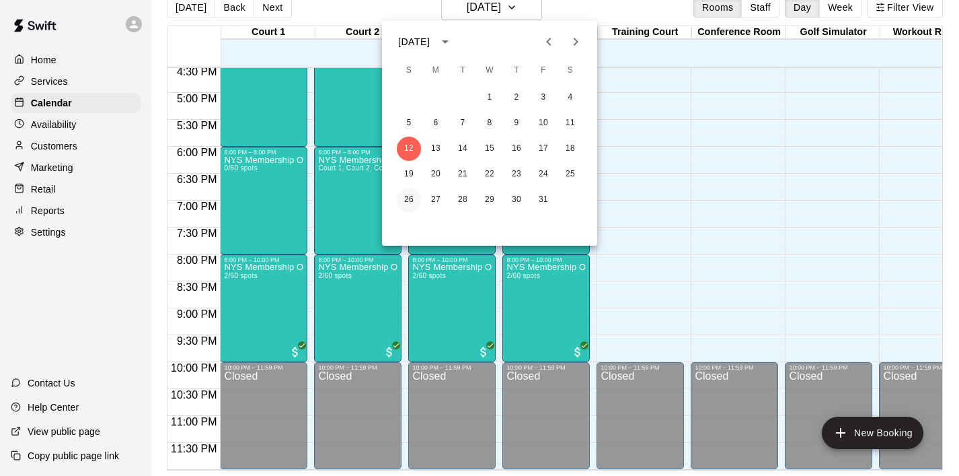
click at [414, 200] on button "26" at bounding box center [409, 200] width 24 height 24
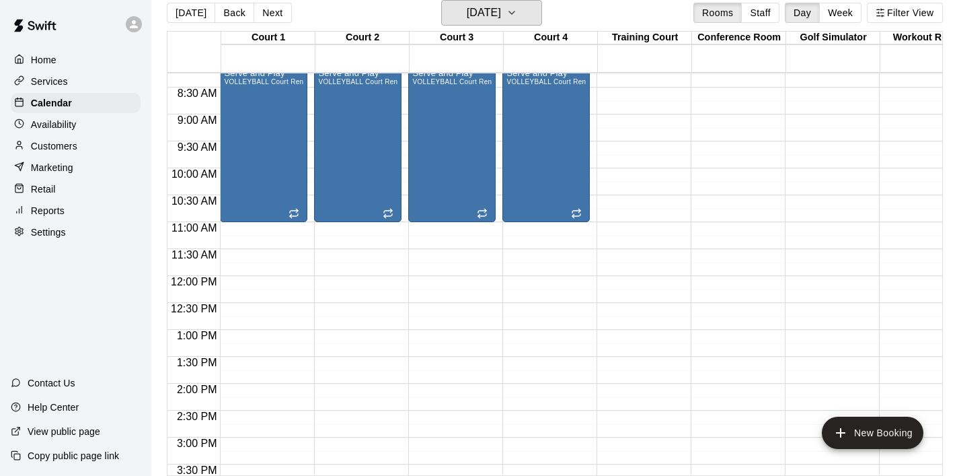
scroll to position [445, 0]
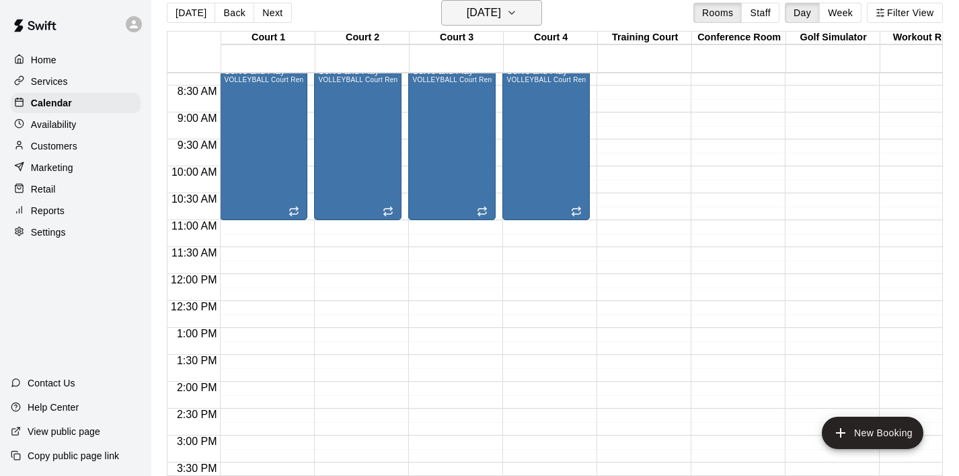
click at [517, 15] on icon "button" at bounding box center [512, 13] width 11 height 16
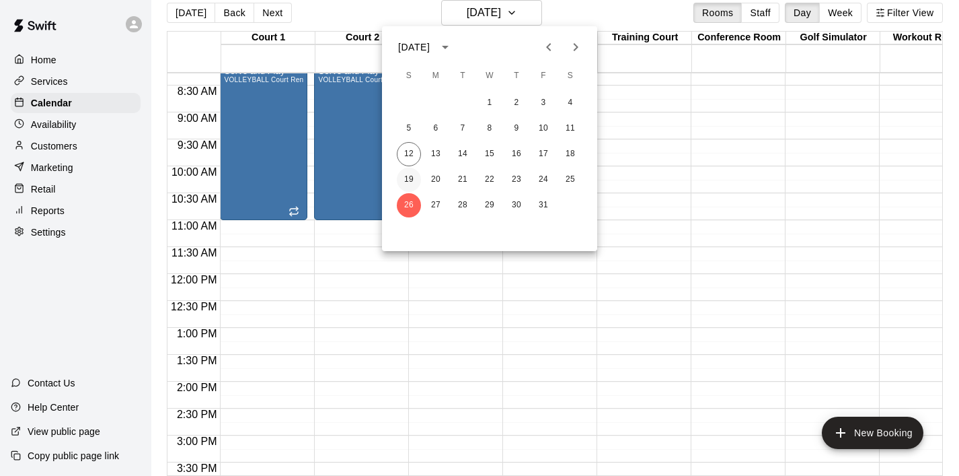
click at [414, 182] on button "19" at bounding box center [409, 180] width 24 height 24
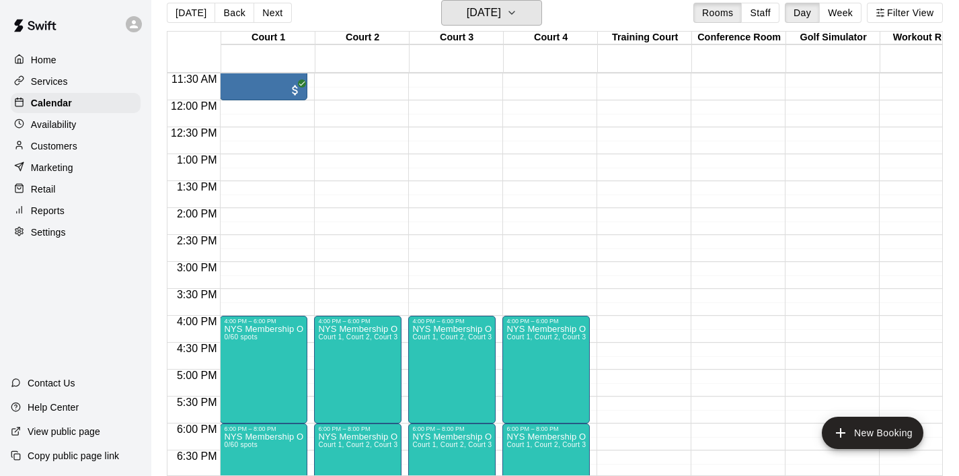
scroll to position [632, 0]
